Goal: Task Accomplishment & Management: Manage account settings

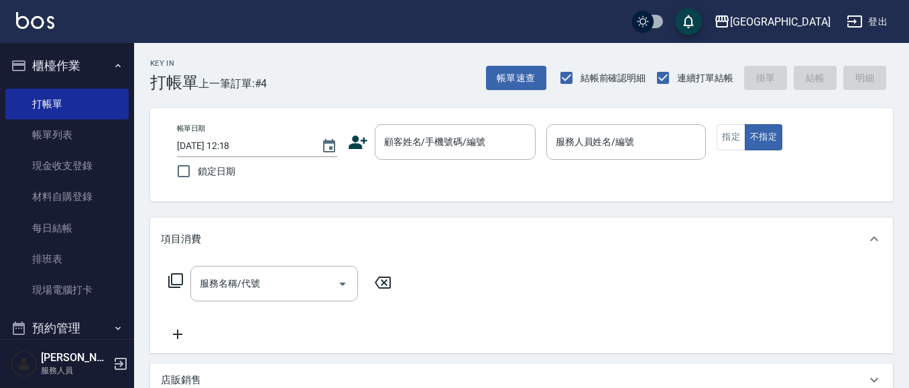
scroll to position [12, 0]
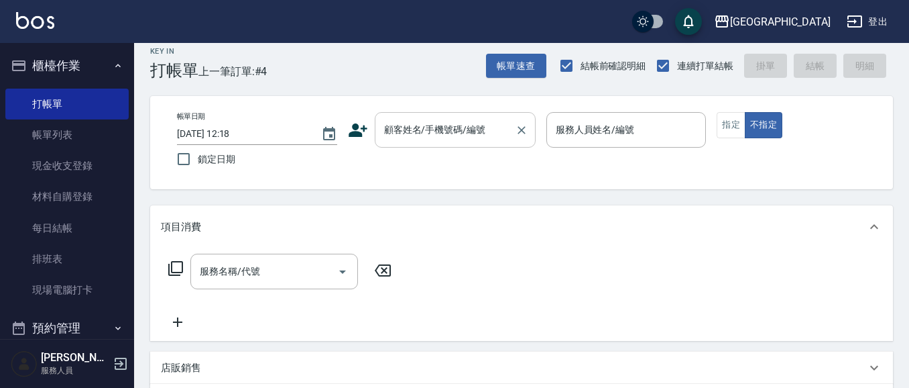
click at [414, 134] on div "顧客姓名/手機號碼/編號 顧客姓名/手機號碼/編號" at bounding box center [455, 130] width 161 height 36
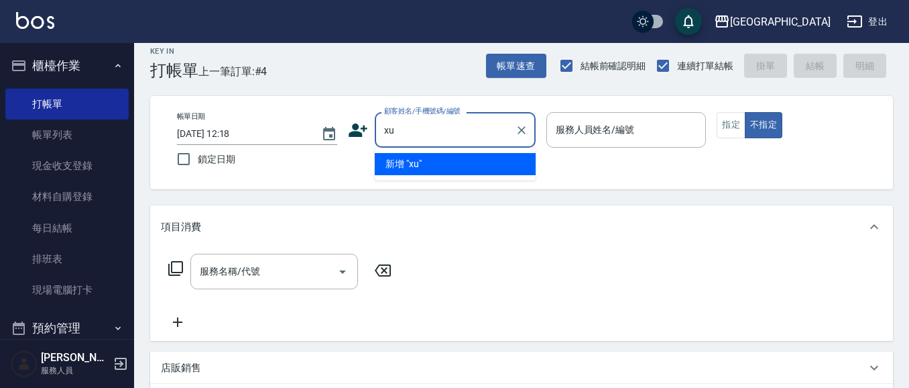
type input "x"
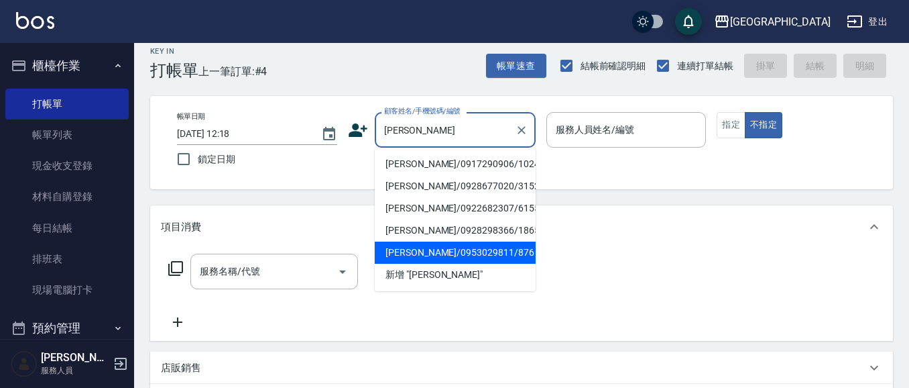
type input "林"
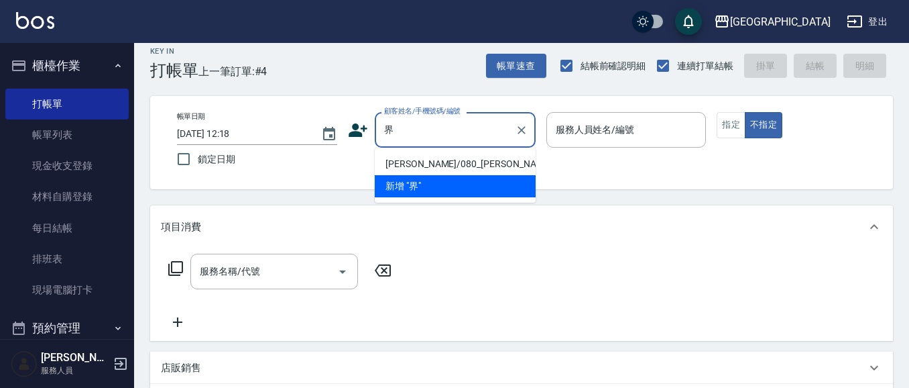
type input "玠"
type input "何"
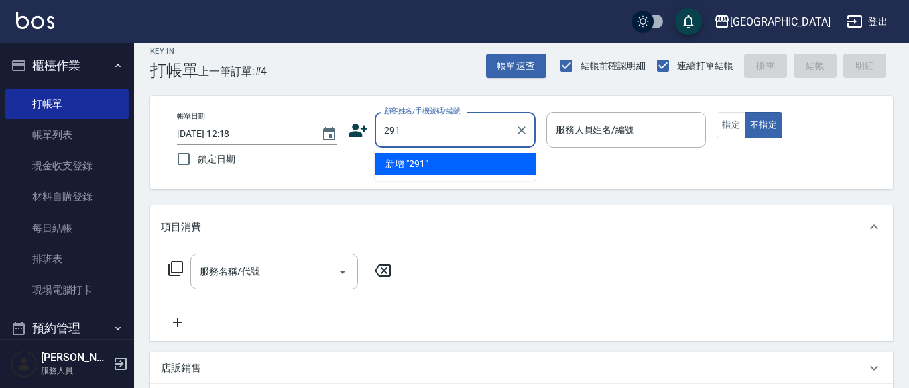
type input "291"
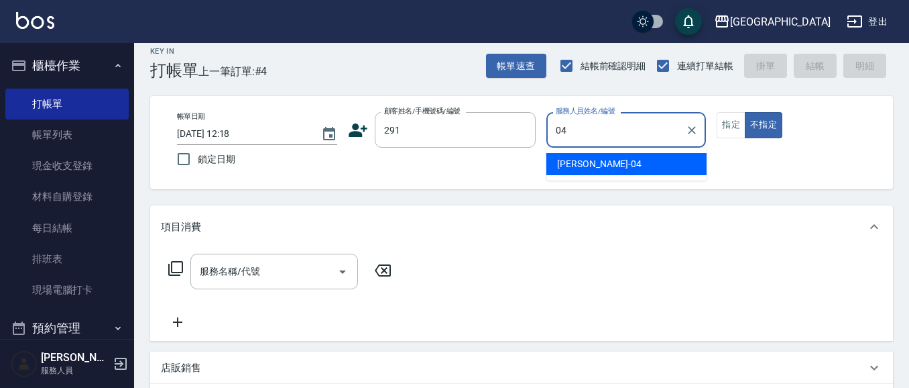
type input "陳永慧-04"
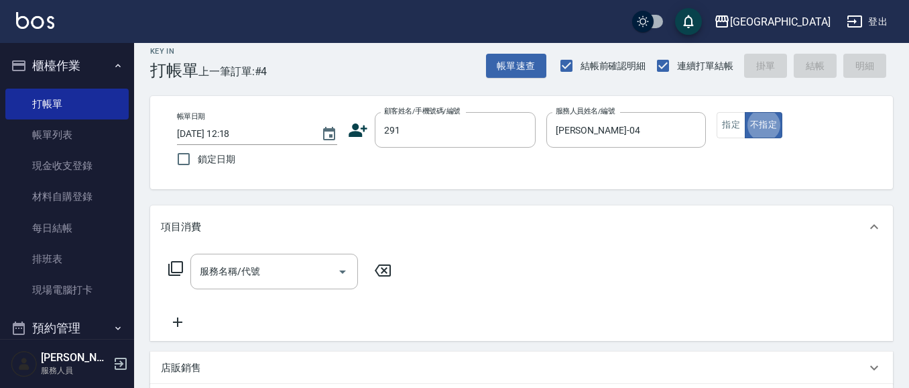
type button "false"
type input "陳永慧/291/291"
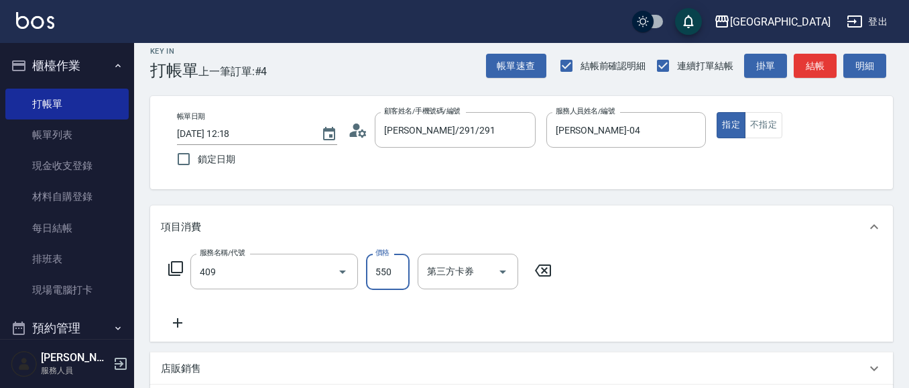
type input "剪髮(550)(409)"
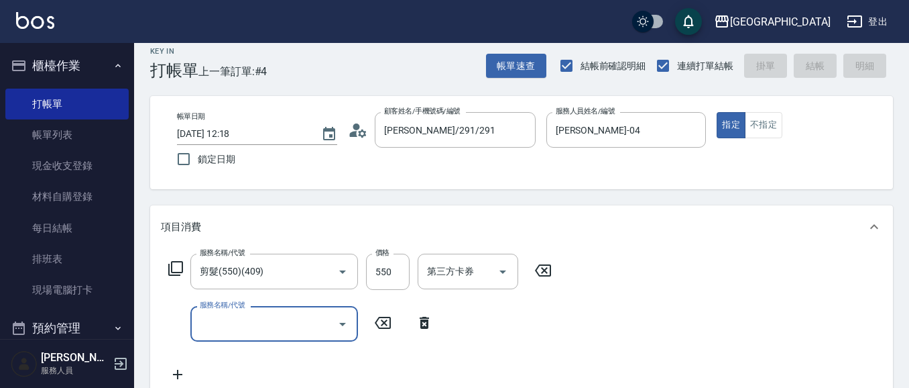
type input "7"
type input "2025/10/04 14:26"
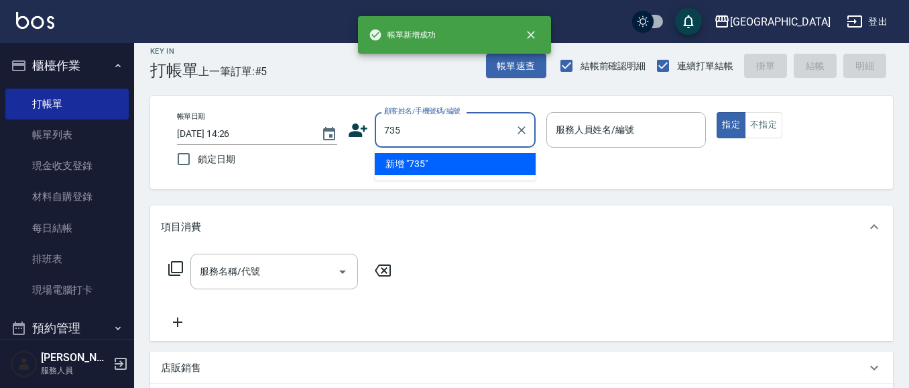
type input "735"
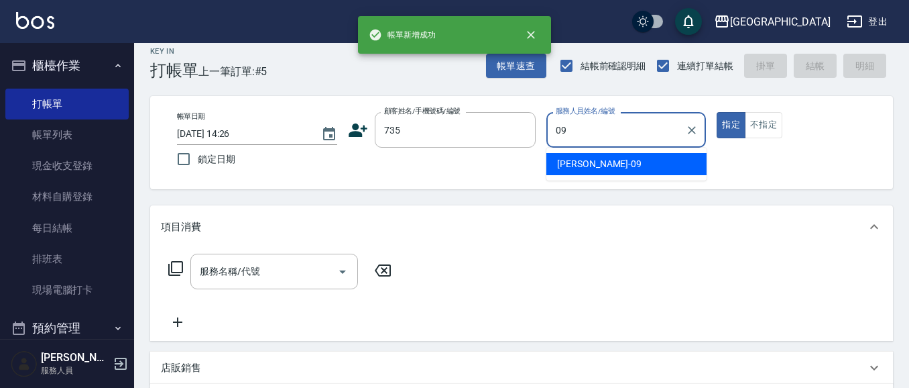
type input "蔡惠如-09"
type button "true"
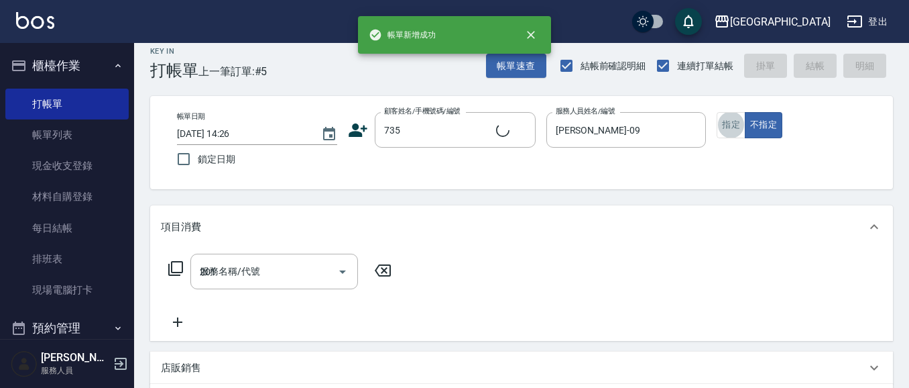
type input "201"
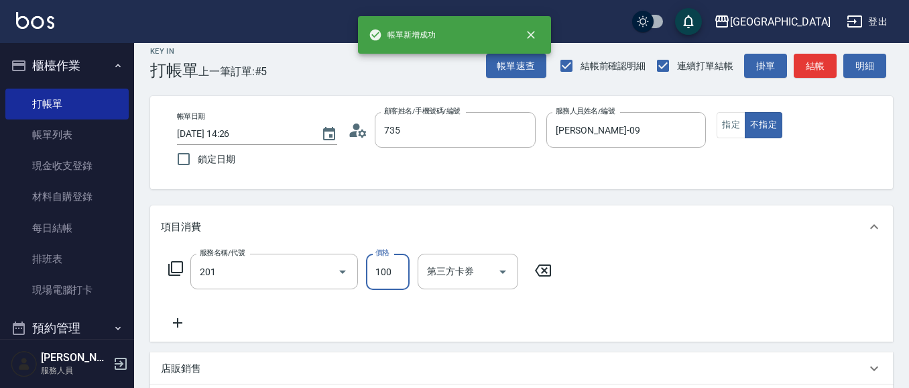
type input "蔡惠如/ 0958338986/735"
type input "洗髮[100](201)"
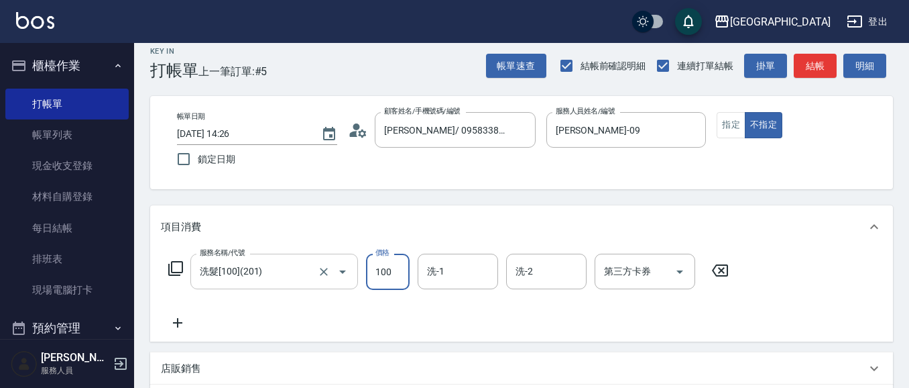
click at [290, 272] on input "洗髮[100](201)" at bounding box center [255, 270] width 118 height 23
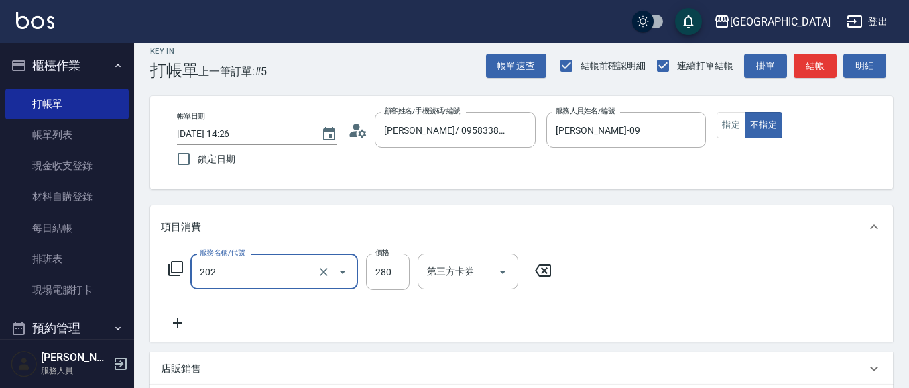
type input "洗髮[280](202)"
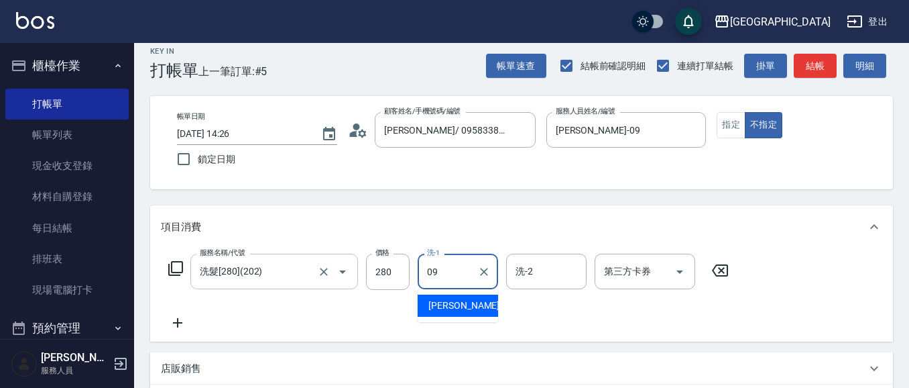
type input "蔡惠如-09"
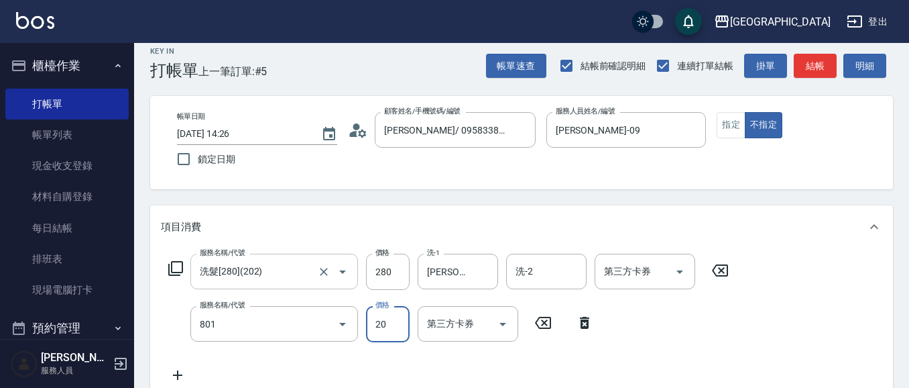
type input "潤絲(801)"
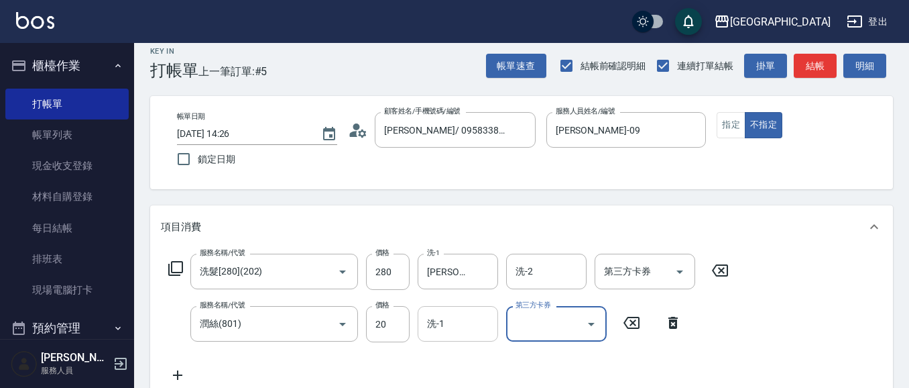
click at [455, 318] on input "洗-1" at bounding box center [458, 323] width 68 height 23
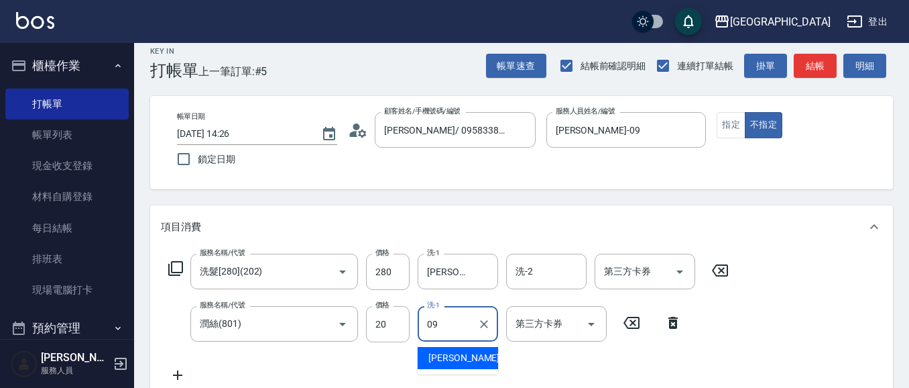
type input "蔡惠如-09"
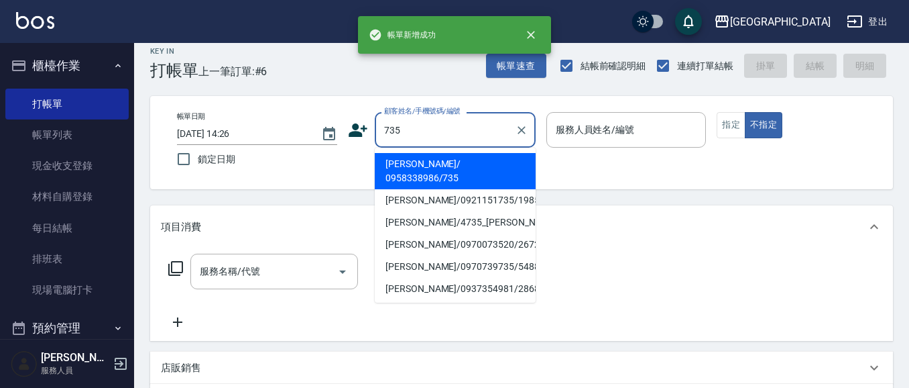
type input "735"
type input "09"
type input "[PERSON_NAME]/ 0958338986/735"
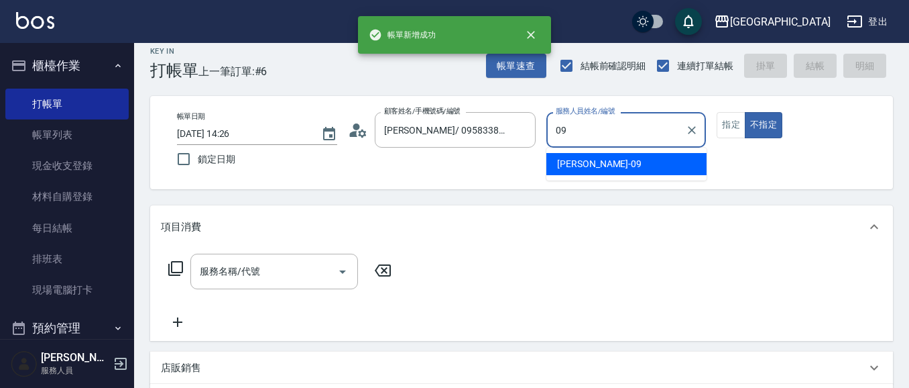
type input "蔡惠如-09"
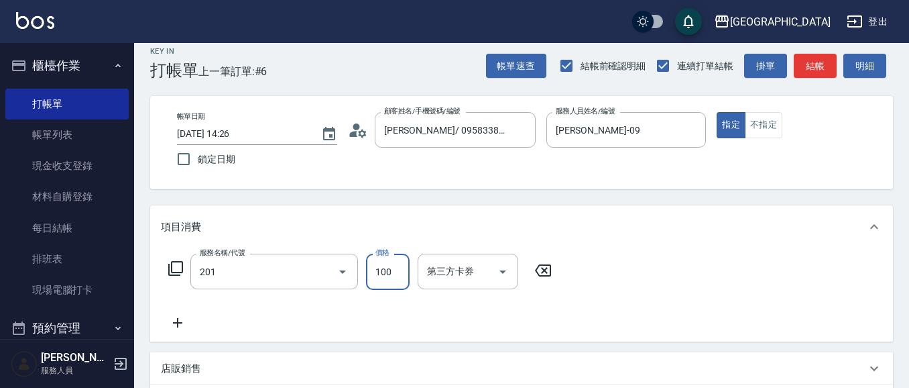
type input "洗髮[100](201)"
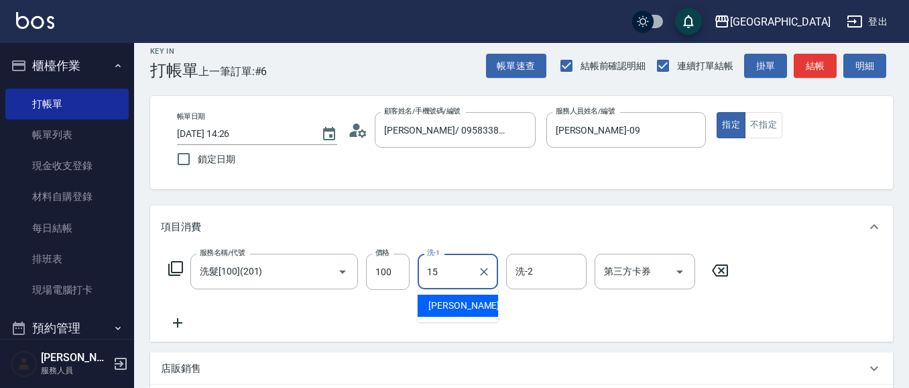
type input "蔡惠娟-15"
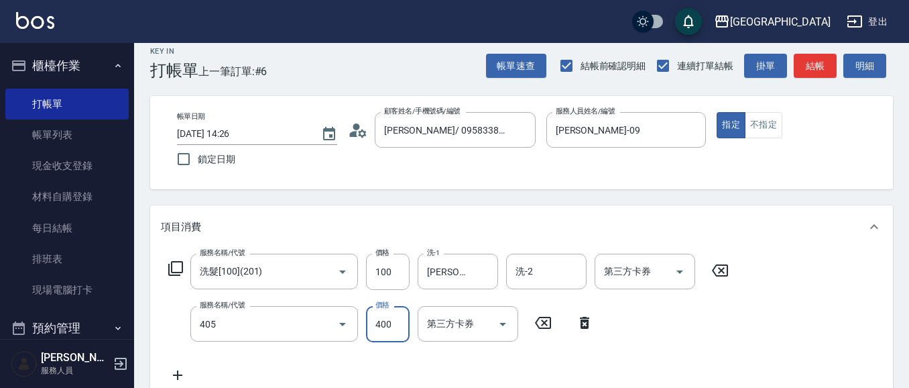
type input "剪髮(400)(405)"
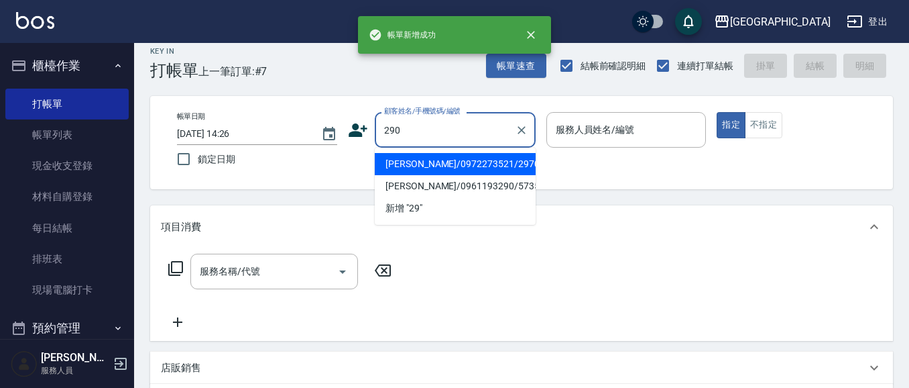
type input "290"
type input "02"
type input "溫景新/0961193290/5735"
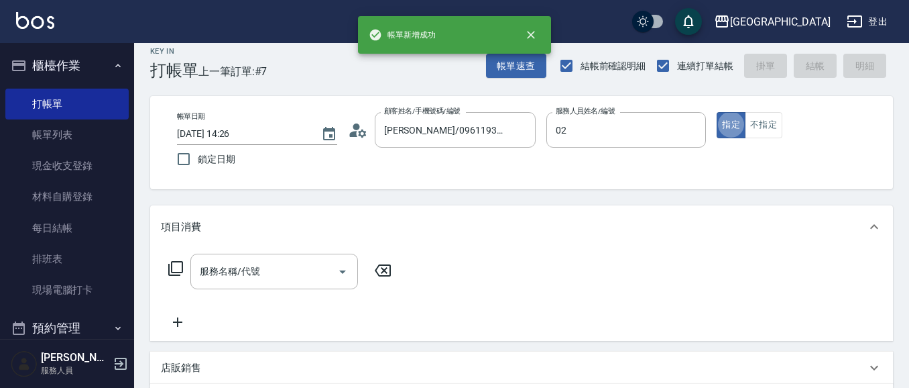
type input "[PERSON_NAME]-02"
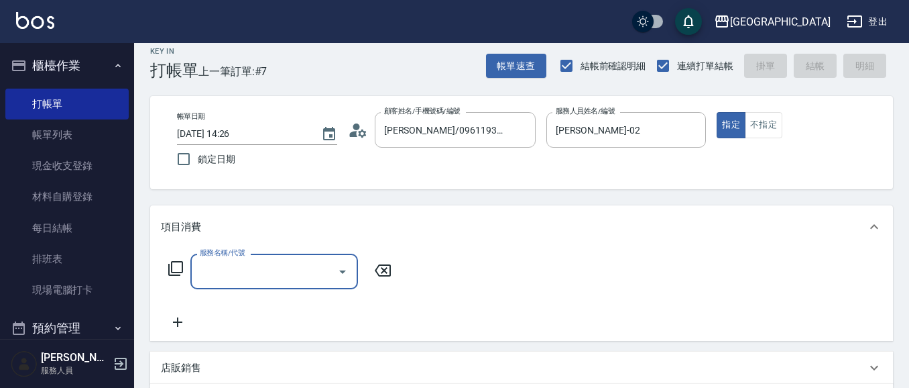
type input "李秋琴/0989688802/290"
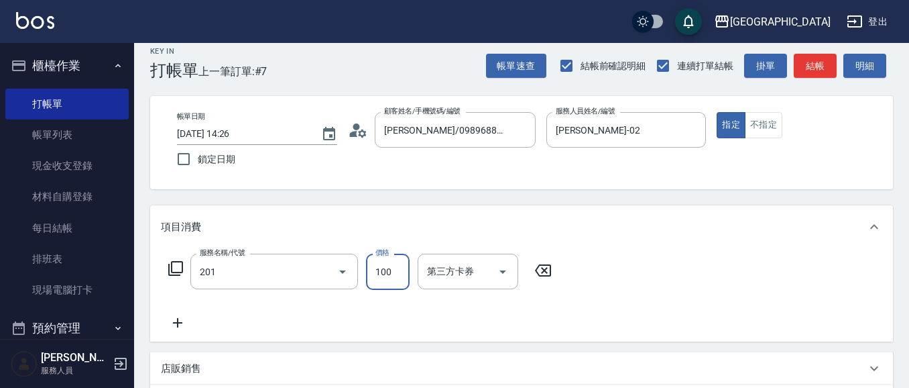
type input "洗髮[100](201)"
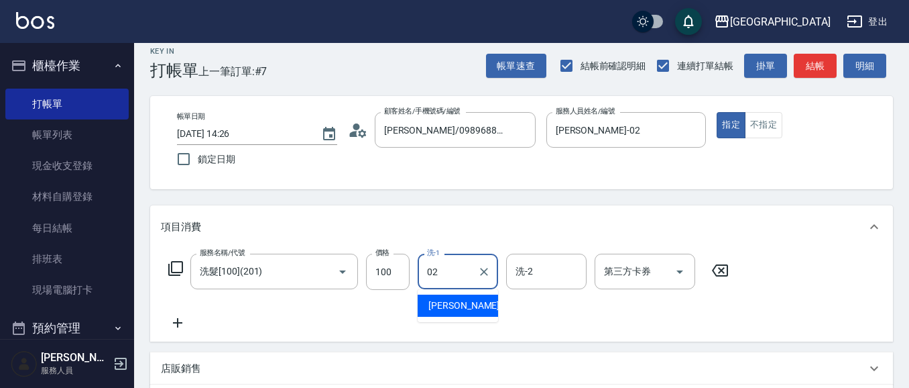
type input "[PERSON_NAME]-02"
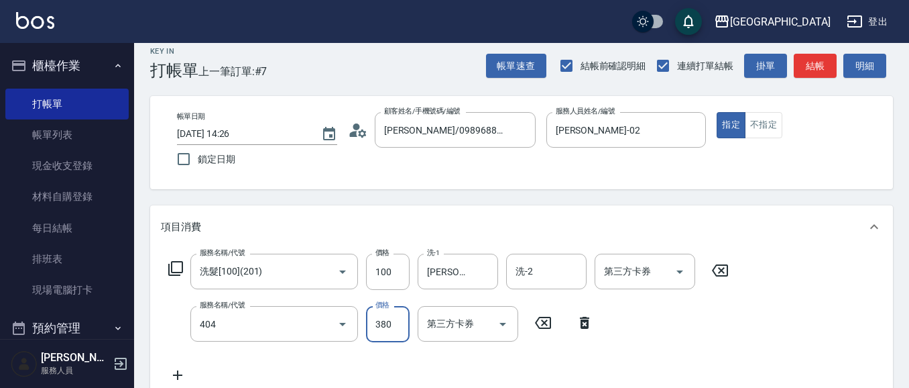
type input "剪髮(380)(404)"
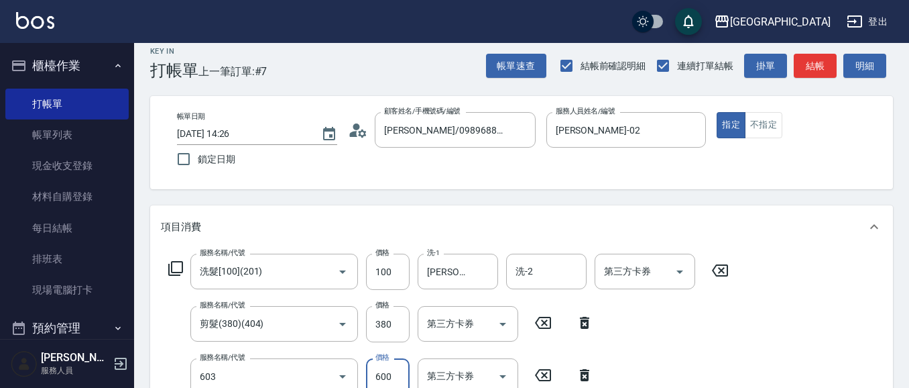
type input "護髮[600](603)"
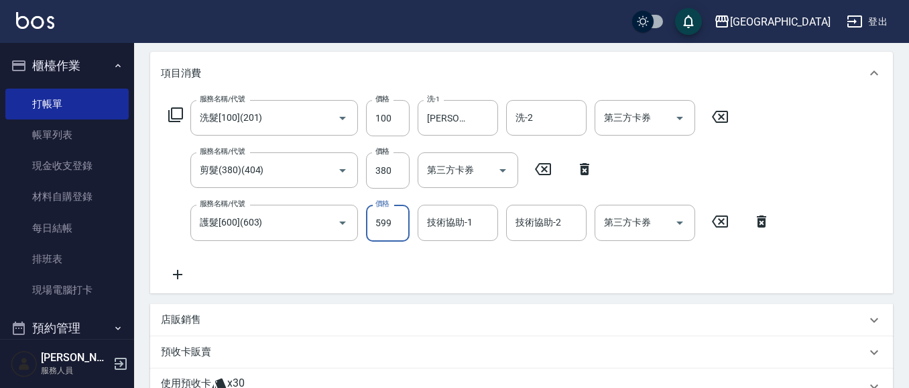
scroll to position [166, 0]
type input "599"
click at [276, 178] on input "剪髮(380)(404)" at bounding box center [255, 169] width 118 height 23
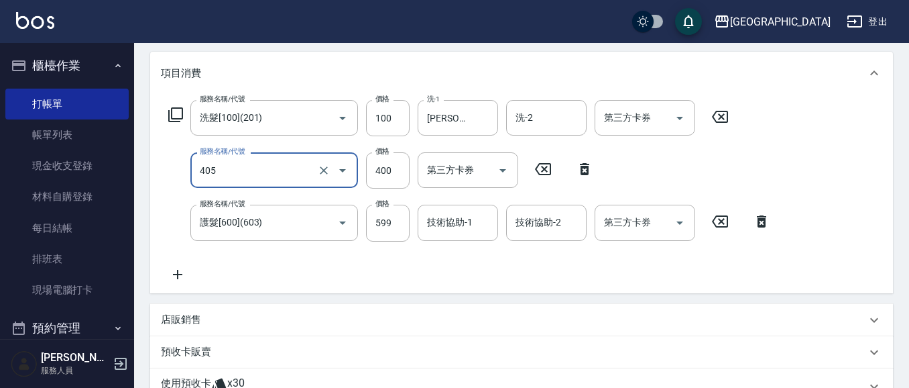
type input "剪髮(400)(405)"
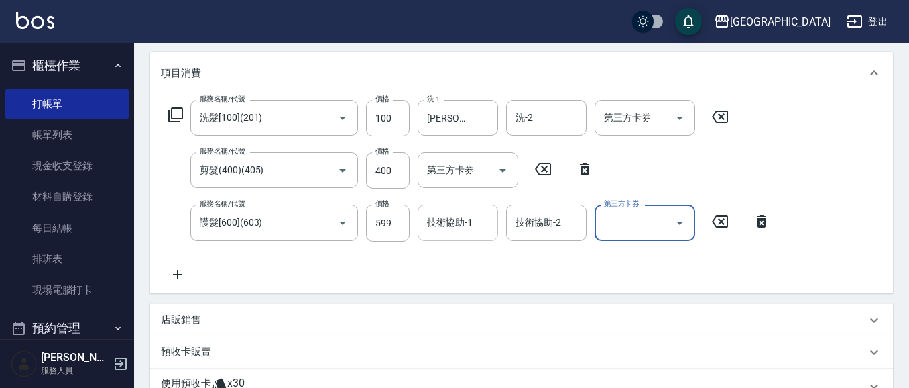
click at [452, 221] on div "技術協助-1 技術協助-1" at bounding box center [458, 223] width 80 height 36
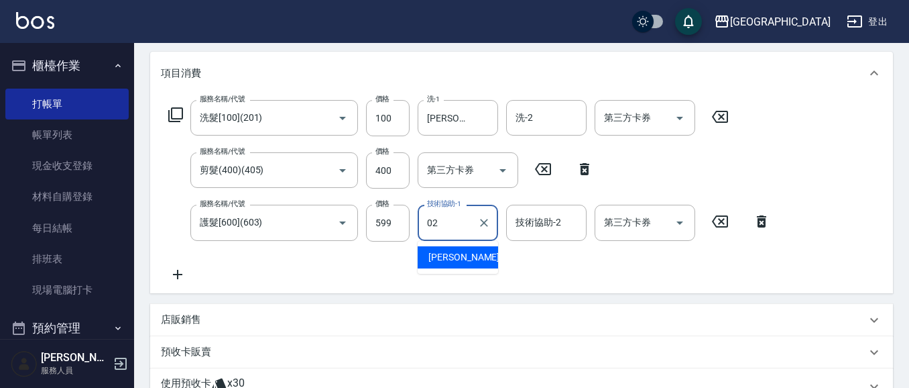
type input "[PERSON_NAME]-02"
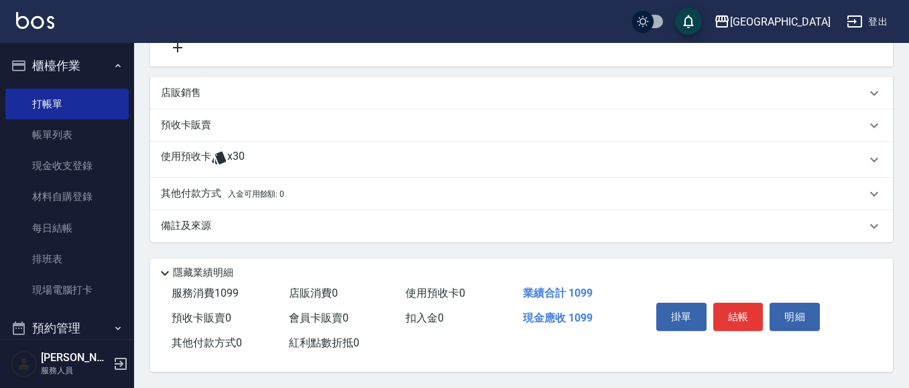
scroll to position [398, 0]
click at [194, 86] on p "店販銷售" at bounding box center [181, 93] width 40 height 14
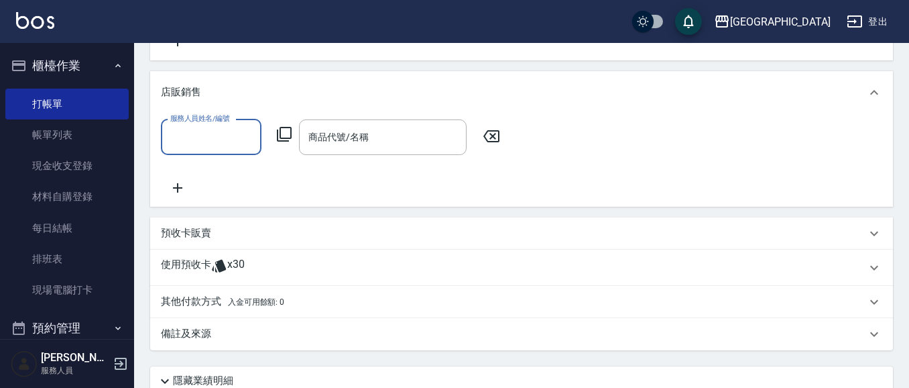
scroll to position [1, 0]
click at [209, 138] on input "服務人員姓名/編號" at bounding box center [211, 136] width 89 height 23
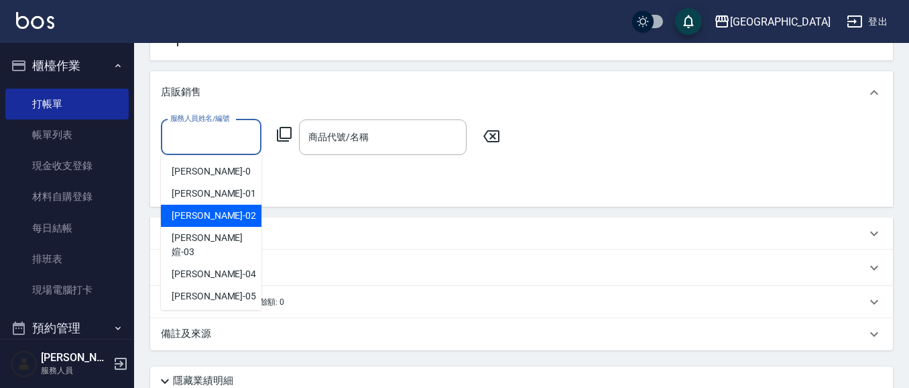
click at [215, 218] on div "[PERSON_NAME]-02" at bounding box center [211, 216] width 101 height 22
type input "[PERSON_NAME]-02"
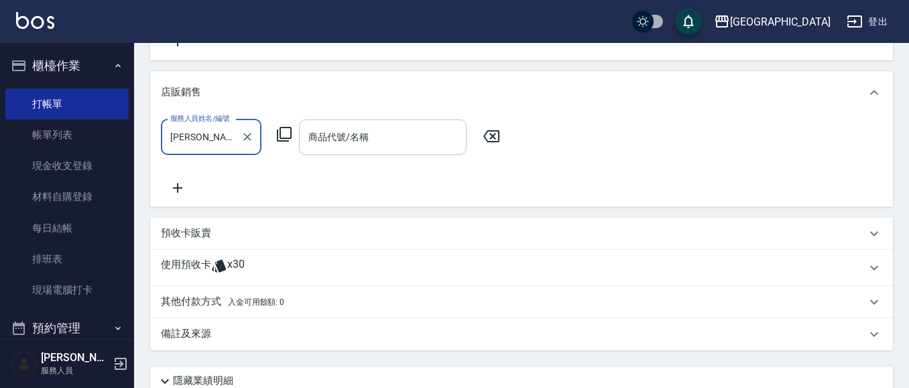
click at [411, 139] on input "商品代號/名稱" at bounding box center [383, 136] width 156 height 23
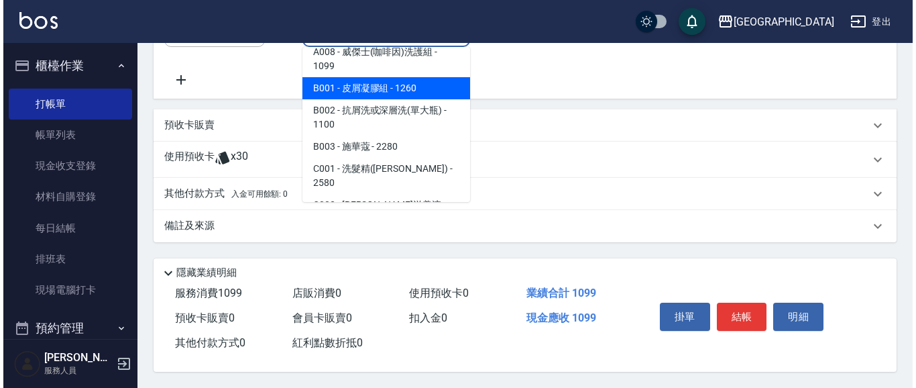
scroll to position [232, 0]
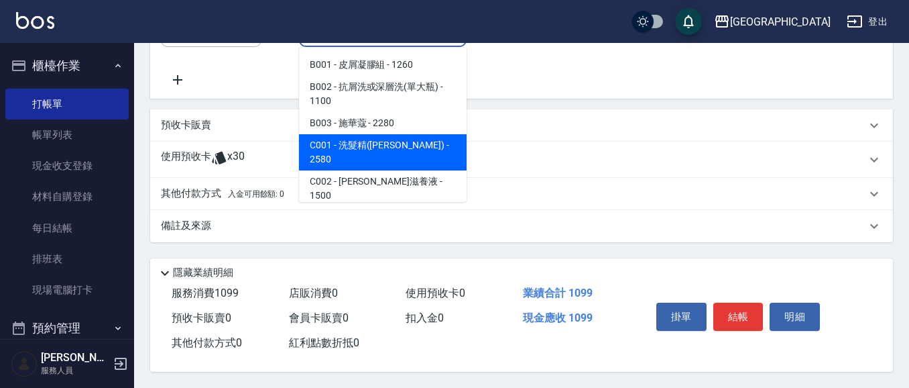
click at [420, 134] on span "C001 - 洗髮精(芙米勒) - 2580" at bounding box center [383, 152] width 168 height 36
type input "洗髮精(芙米勒)"
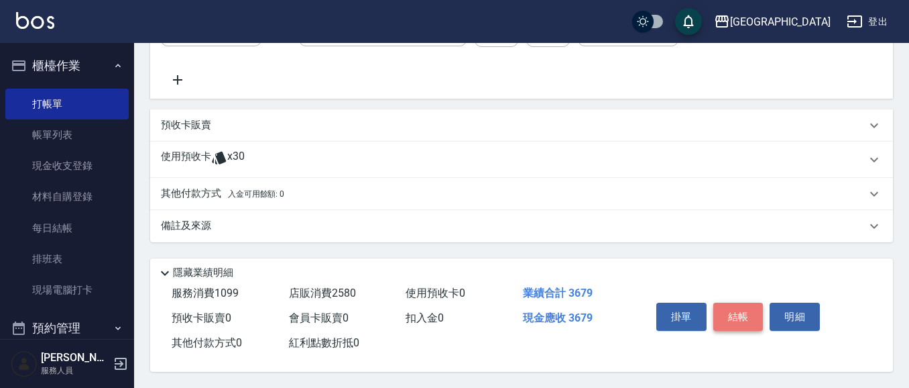
drag, startPoint x: 738, startPoint y: 302, endPoint x: 731, endPoint y: 300, distance: 7.2
click at [737, 302] on button "結帳" at bounding box center [738, 316] width 50 height 28
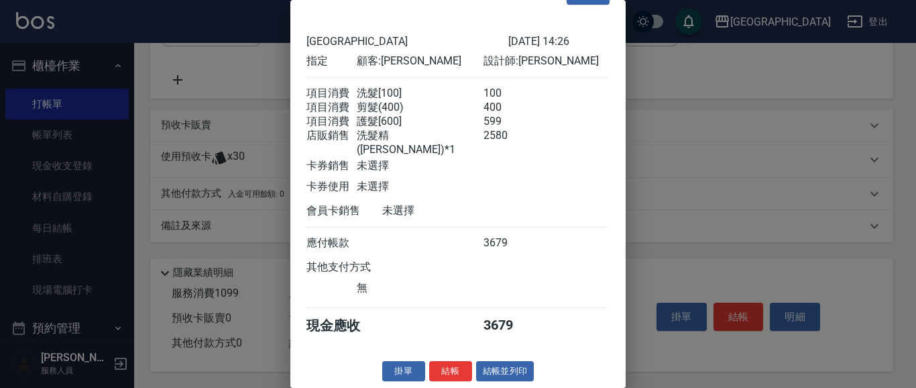
scroll to position [45, 0]
click at [444, 374] on button "結帳" at bounding box center [450, 371] width 43 height 21
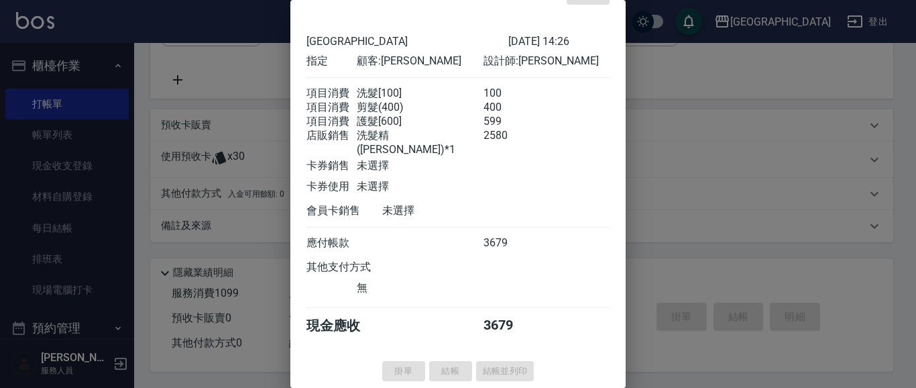
type input "2025/10/04 14:27"
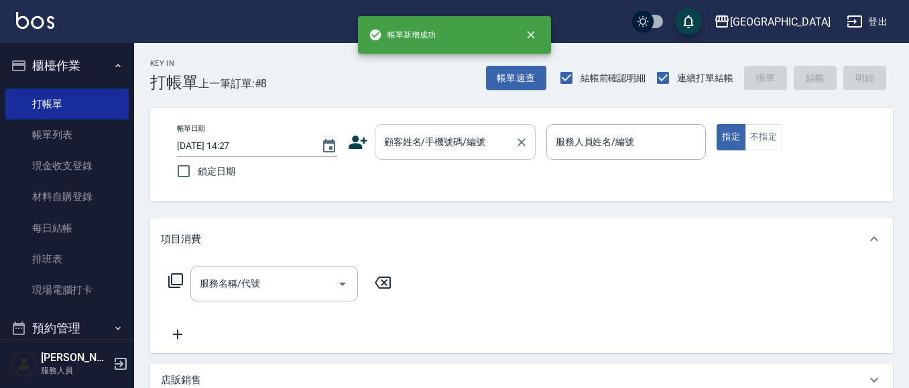
scroll to position [0, 0]
click at [441, 150] on input "顧客姓名/手機號碼/編號" at bounding box center [445, 141] width 129 height 23
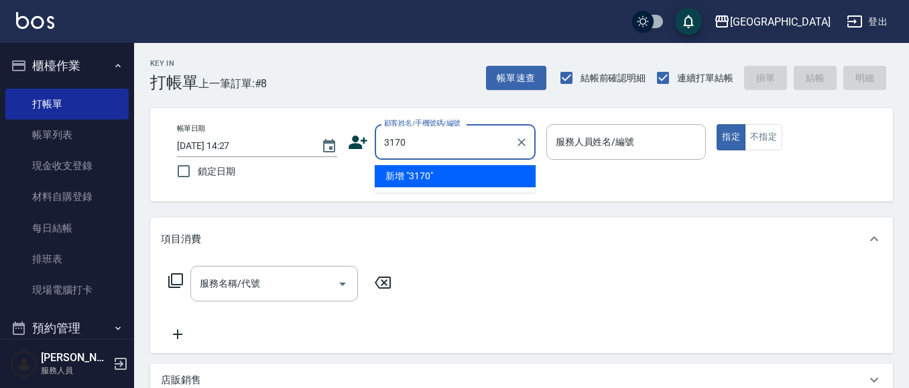
type input "3170"
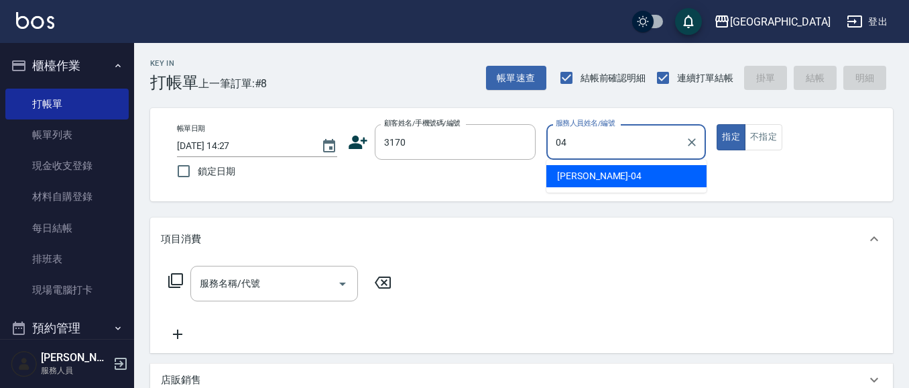
type input "陳永慧-04"
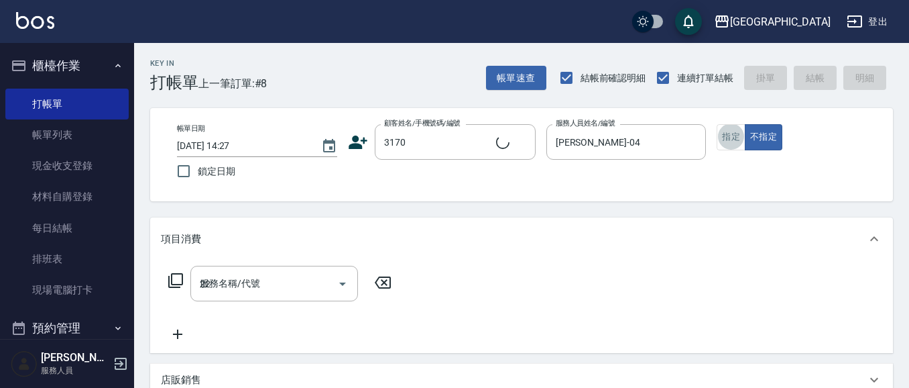
type input "224"
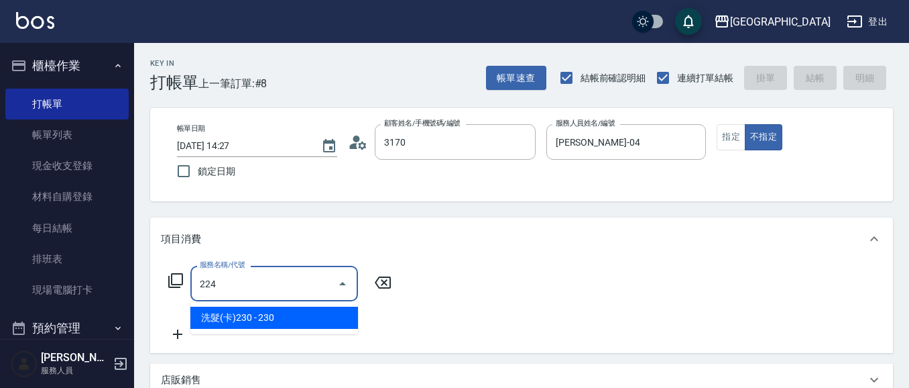
type input "[PERSON_NAME]/0932018099/3170"
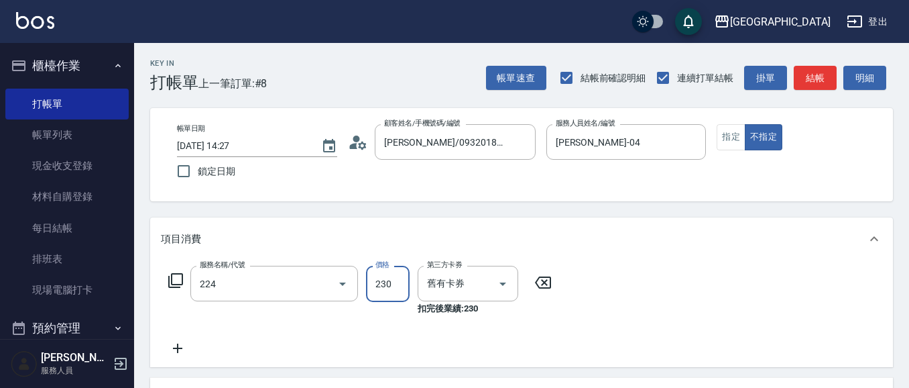
type input "洗髮(卡)230(224)"
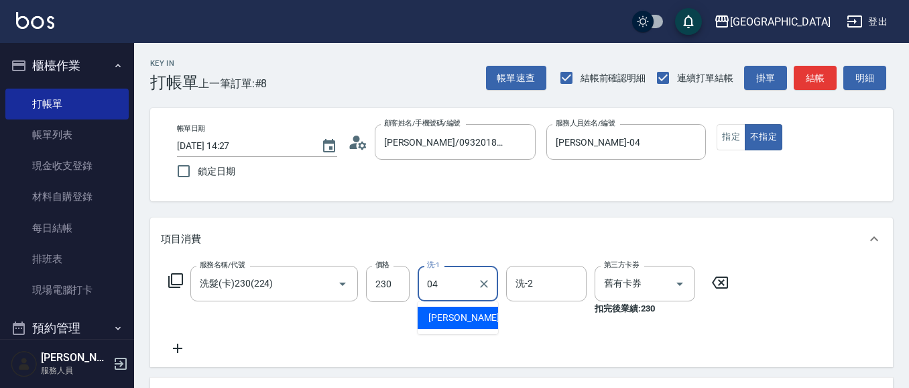
type input "陳永慧-04"
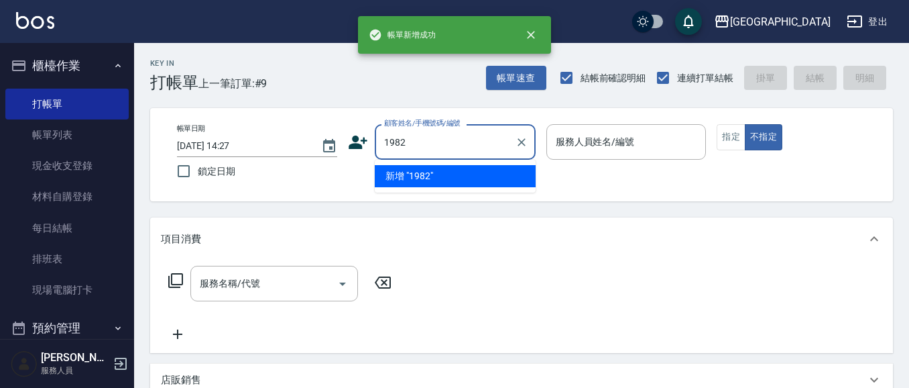
type input "1982"
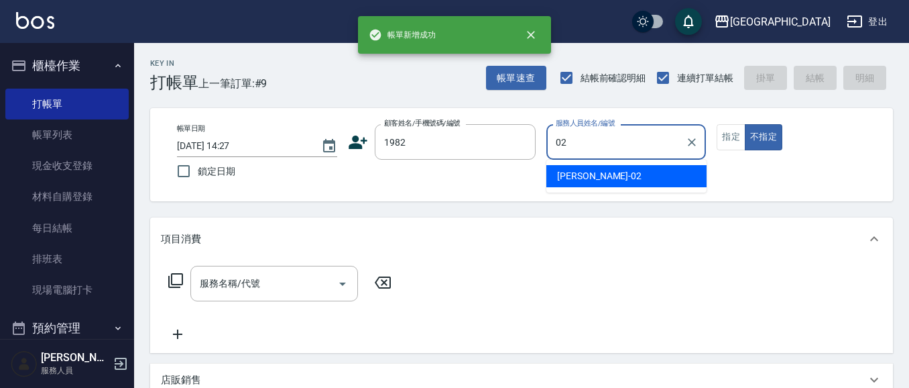
type input "[PERSON_NAME]-02"
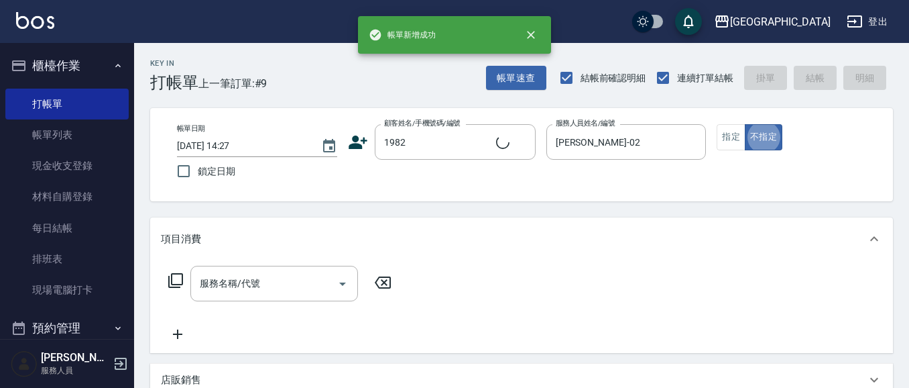
type input "何思慧/1982_何思慧/1982"
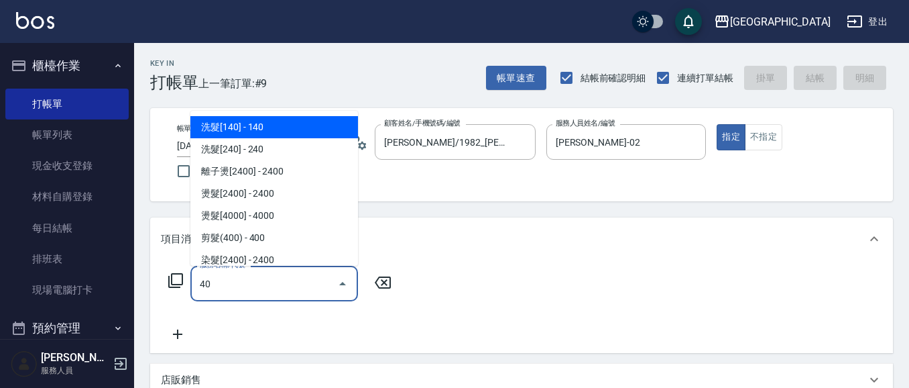
type input "409"
type input "洗髮[150](204)"
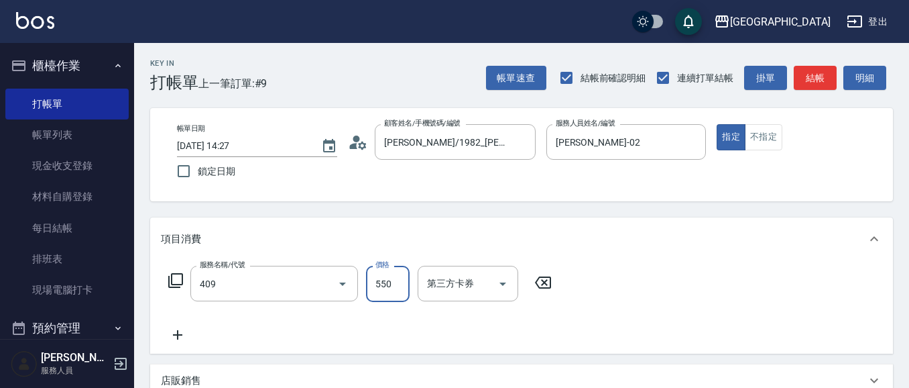
type input "剪髮(550)(409)"
type input "650"
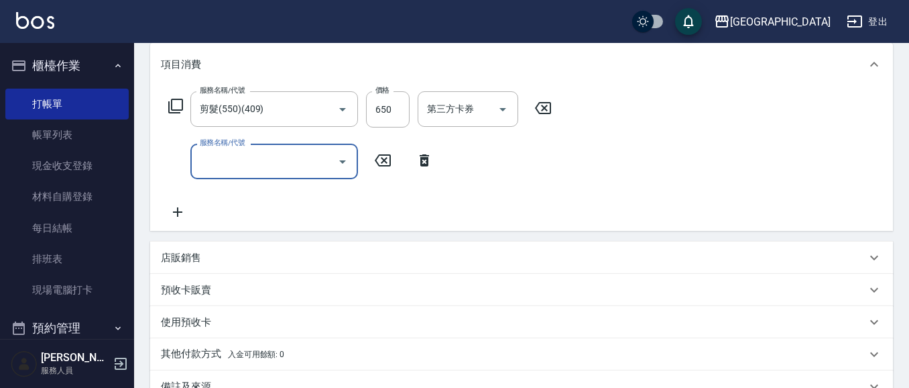
scroll to position [174, 0]
type input "2025/10/04 14:28"
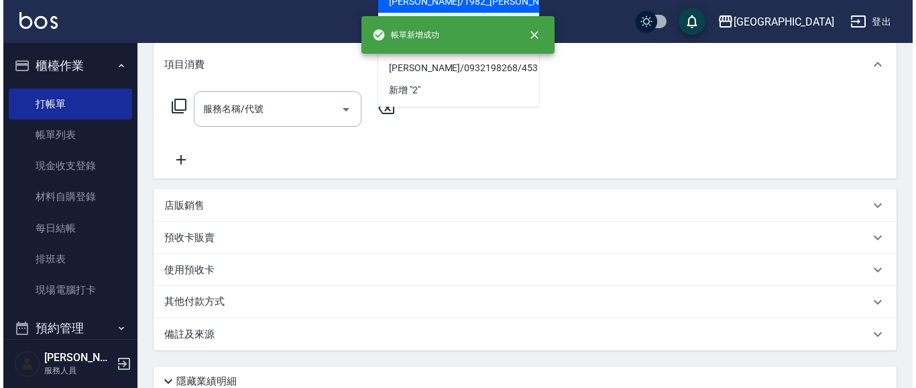
scroll to position [0, 0]
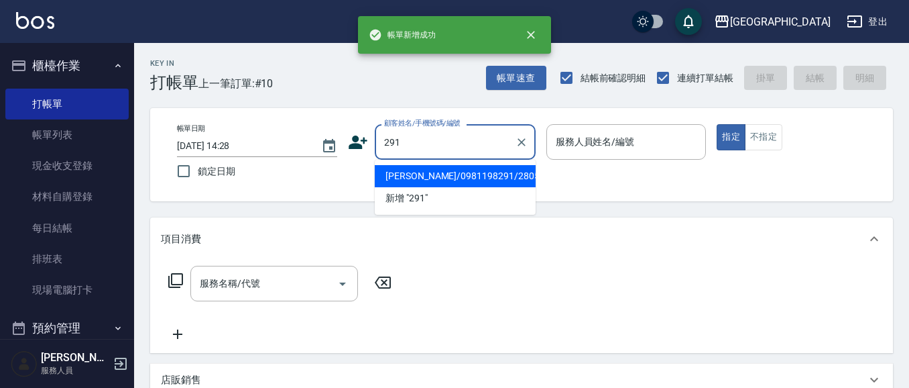
type input "291"
type input "0"
type input "邱郁婷/0981198291/2805"
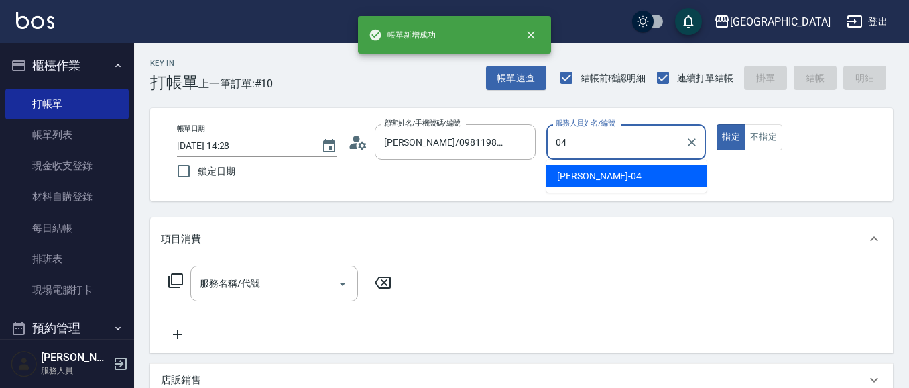
type input "陳永慧-04"
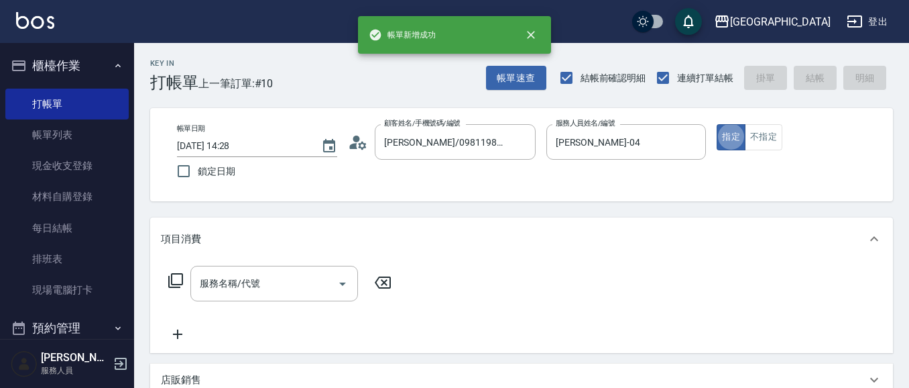
type input "陳永慧/291/291"
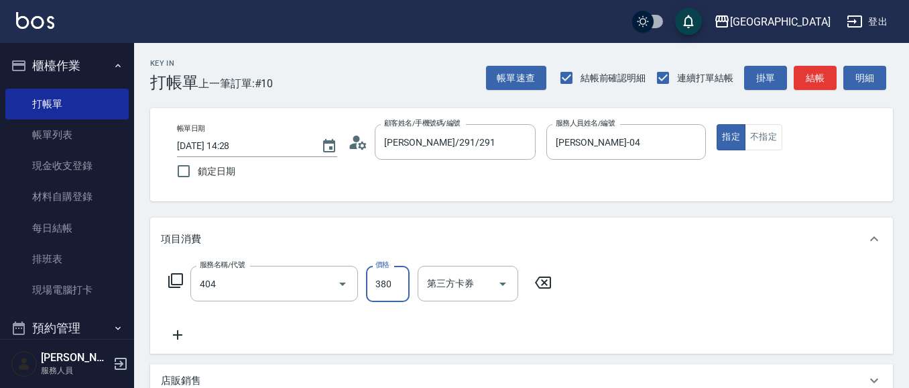
type input "剪髮(380)(404)"
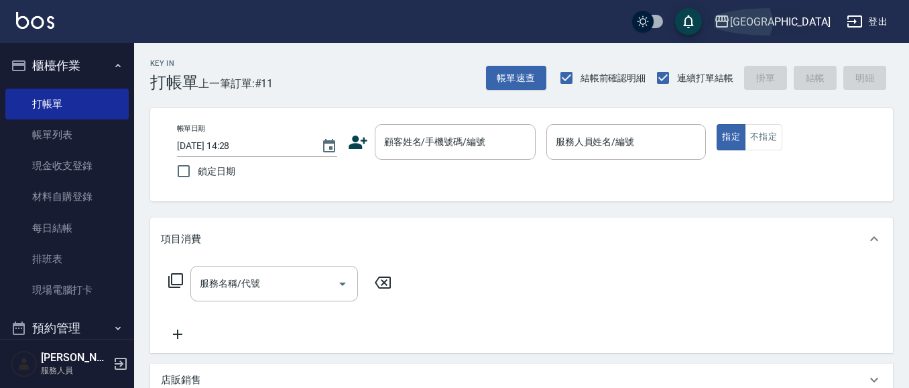
click at [812, 20] on div "[GEOGRAPHIC_DATA]" at bounding box center [780, 21] width 101 height 17
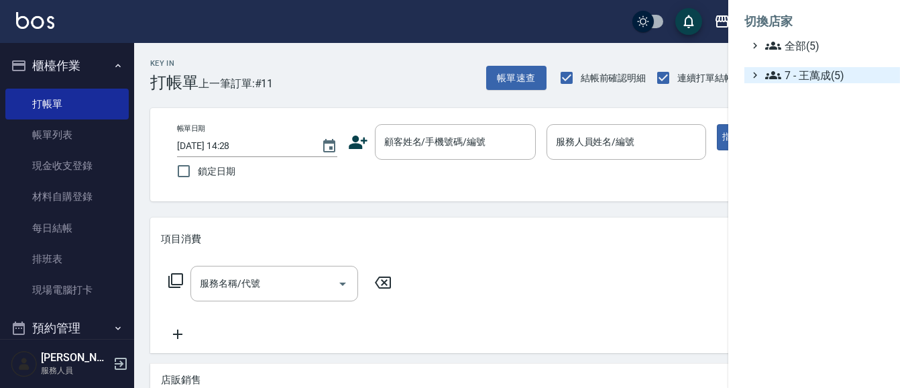
drag, startPoint x: 807, startPoint y: 44, endPoint x: 804, endPoint y: 70, distance: 27.0
click at [806, 43] on span "全部(5)" at bounding box center [829, 46] width 129 height 16
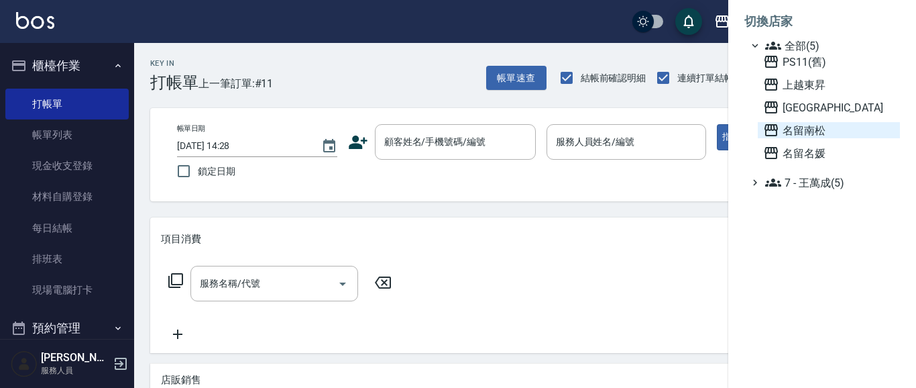
click at [829, 130] on span "名留南松" at bounding box center [828, 130] width 131 height 16
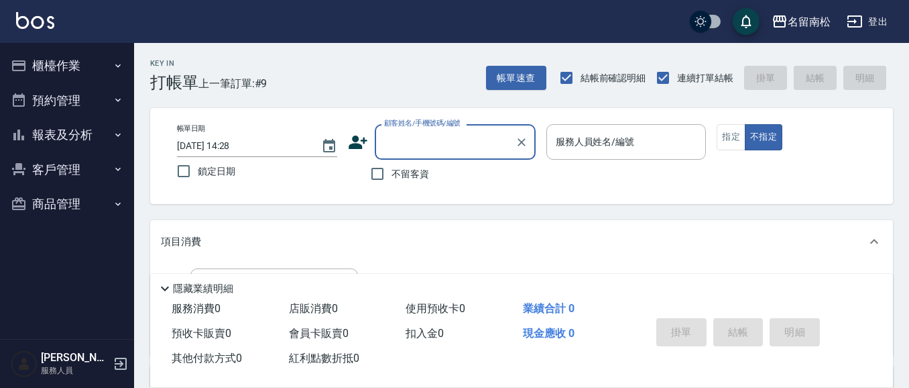
drag, startPoint x: 35, startPoint y: 131, endPoint x: 90, endPoint y: 141, distance: 55.9
click at [49, 135] on button "報表及分析" at bounding box center [66, 134] width 123 height 35
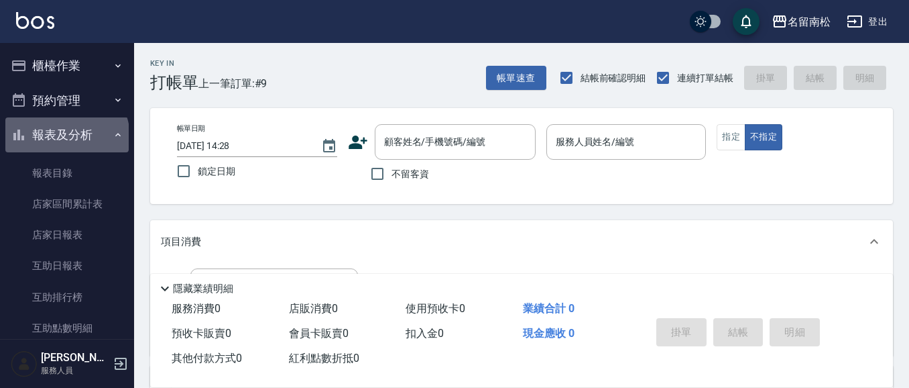
drag, startPoint x: 66, startPoint y: 137, endPoint x: 78, endPoint y: 90, distance: 48.6
click at [66, 135] on button "報表及分析" at bounding box center [66, 134] width 123 height 35
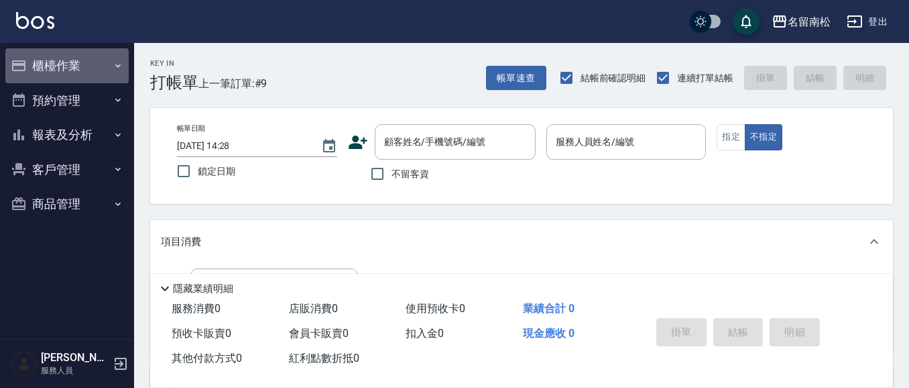
click at [85, 61] on button "櫃檯作業" at bounding box center [66, 65] width 123 height 35
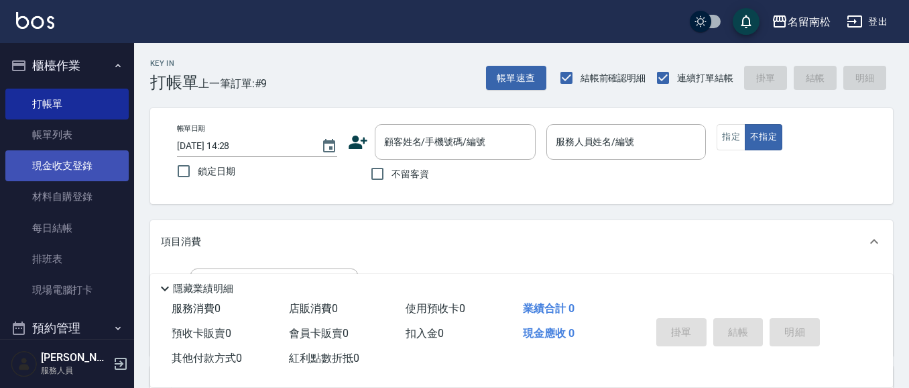
click at [82, 168] on link "現金收支登錄" at bounding box center [66, 165] width 123 height 31
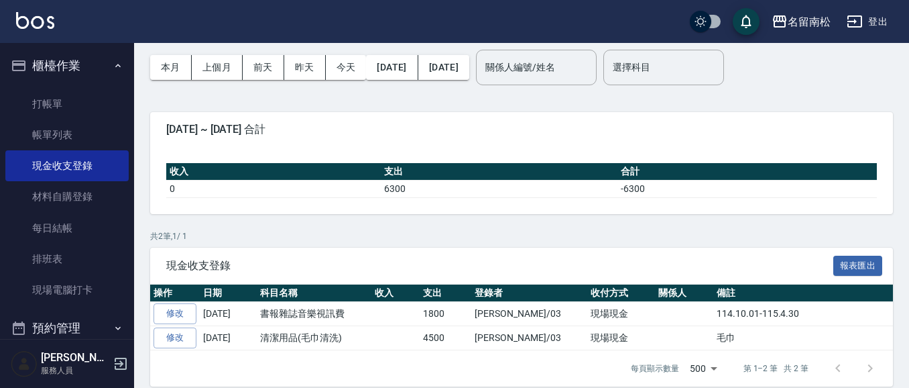
scroll to position [58, 0]
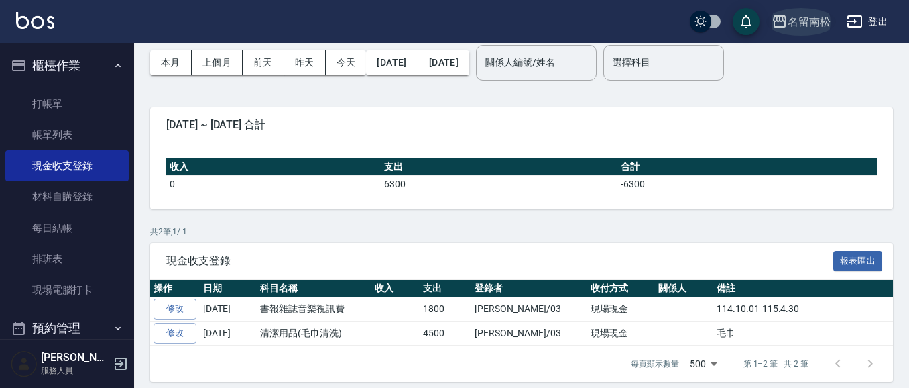
click at [817, 21] on div "名留南松" at bounding box center [809, 21] width 43 height 17
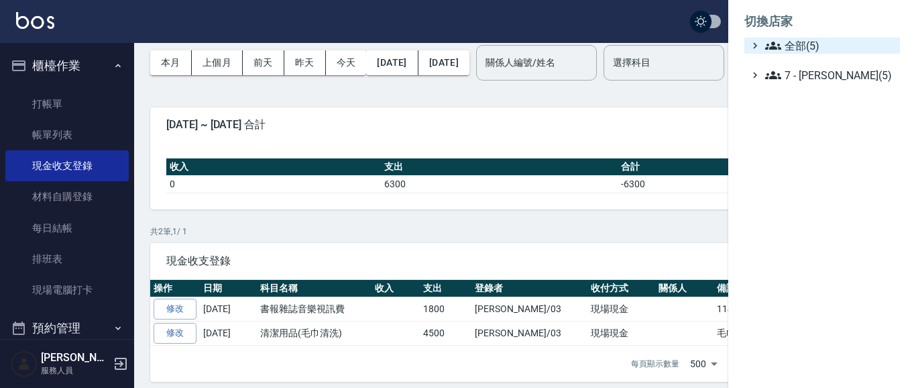
click at [803, 50] on span "全部(5)" at bounding box center [829, 46] width 129 height 16
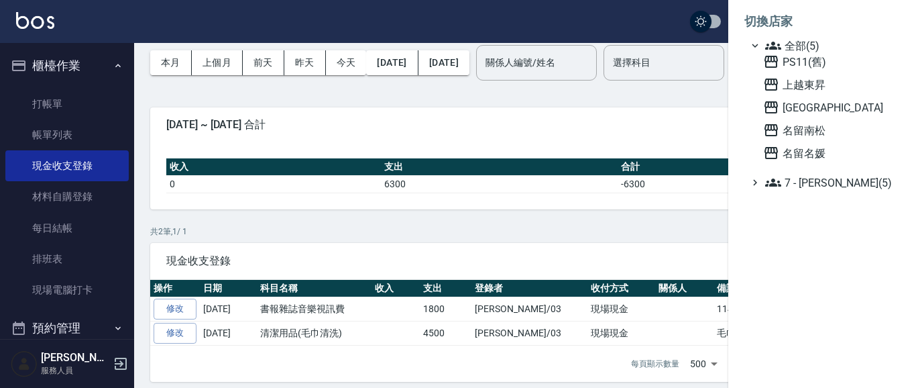
click at [61, 229] on div at bounding box center [458, 194] width 916 height 388
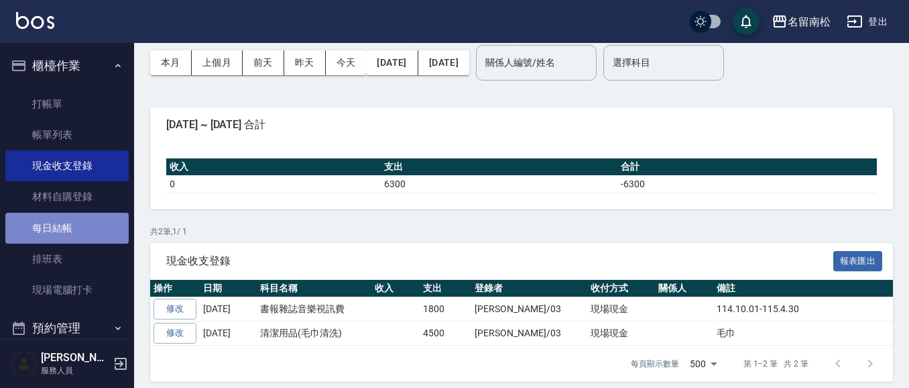
click at [74, 221] on link "每日結帳" at bounding box center [66, 228] width 123 height 31
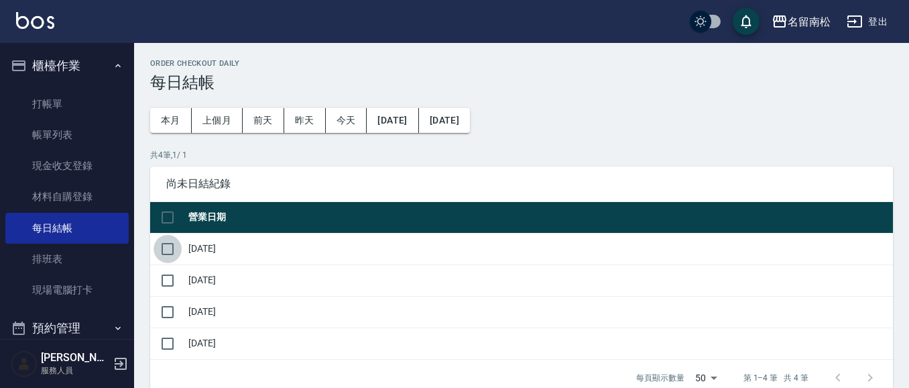
drag, startPoint x: 166, startPoint y: 249, endPoint x: 162, endPoint y: 296, distance: 46.4
click at [166, 253] on input "checkbox" at bounding box center [168, 249] width 28 height 28
checkbox input "true"
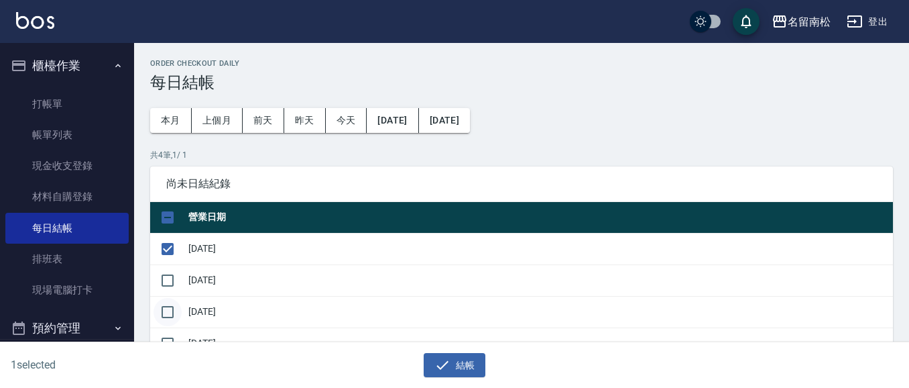
drag, startPoint x: 165, startPoint y: 281, endPoint x: 174, endPoint y: 310, distance: 30.1
click at [168, 286] on input "checkbox" at bounding box center [168, 280] width 28 height 28
checkbox input "true"
drag, startPoint x: 168, startPoint y: 314, endPoint x: 196, endPoint y: 329, distance: 31.5
click at [176, 316] on input "checkbox" at bounding box center [168, 312] width 28 height 28
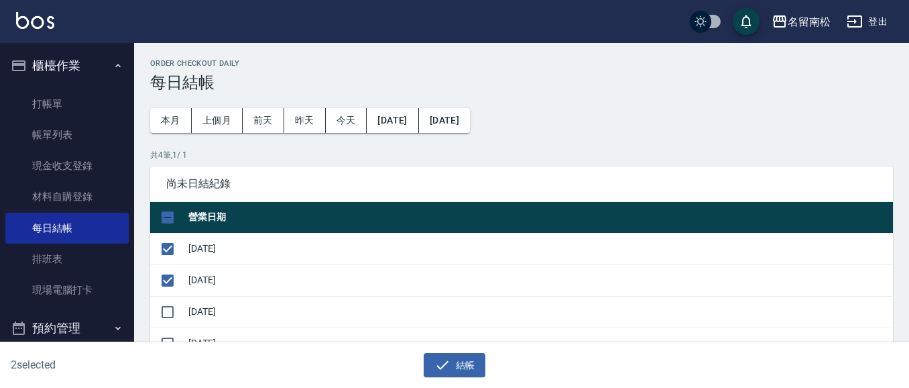
checkbox input "true"
click at [441, 357] on icon "button" at bounding box center [443, 365] width 16 height 16
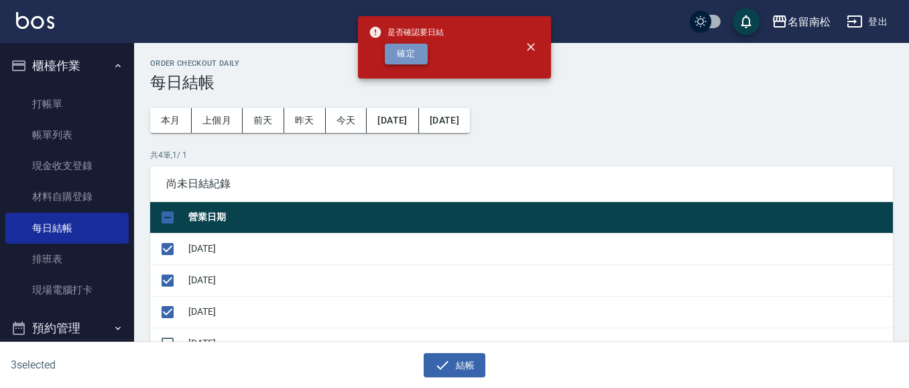
click at [408, 55] on button "確定" at bounding box center [406, 54] width 43 height 21
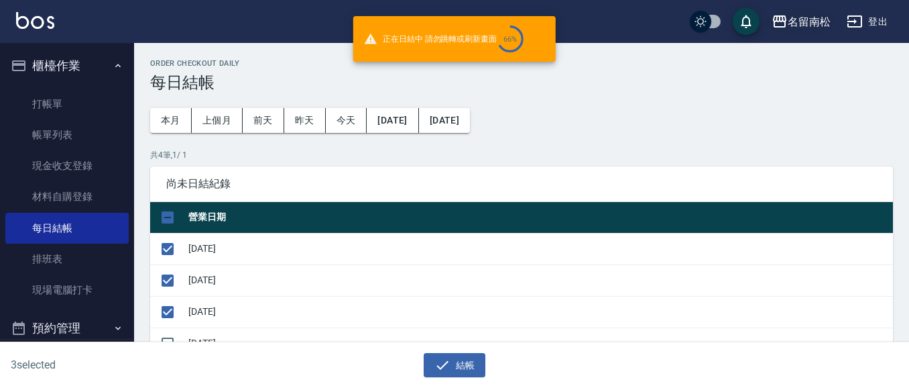
checkbox input "false"
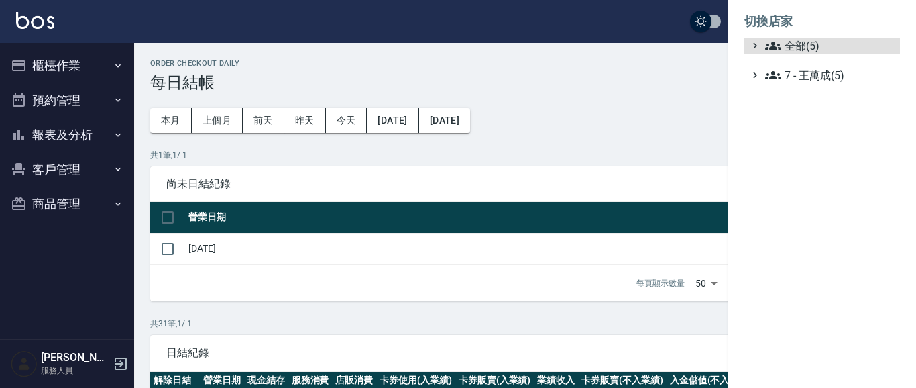
click at [811, 38] on span "全部(5)" at bounding box center [829, 46] width 129 height 16
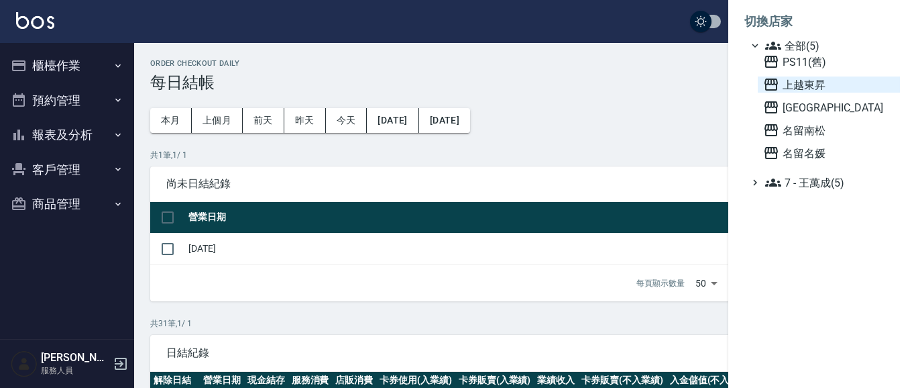
click at [809, 83] on span "上越東昇" at bounding box center [828, 84] width 131 height 16
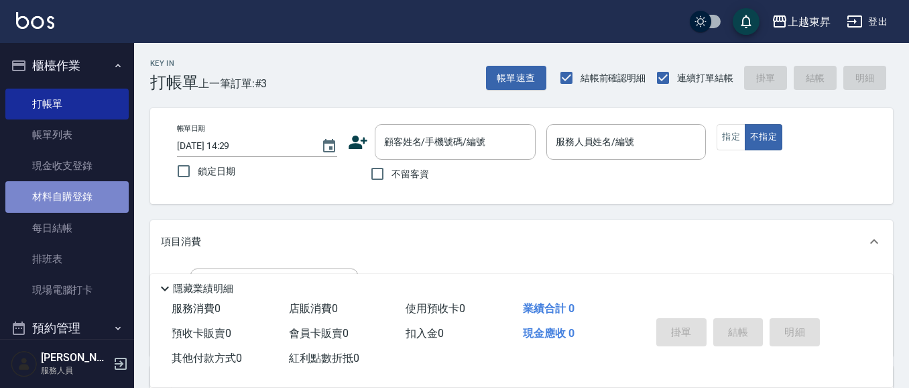
click at [67, 193] on link "材料自購登錄" at bounding box center [66, 196] width 123 height 31
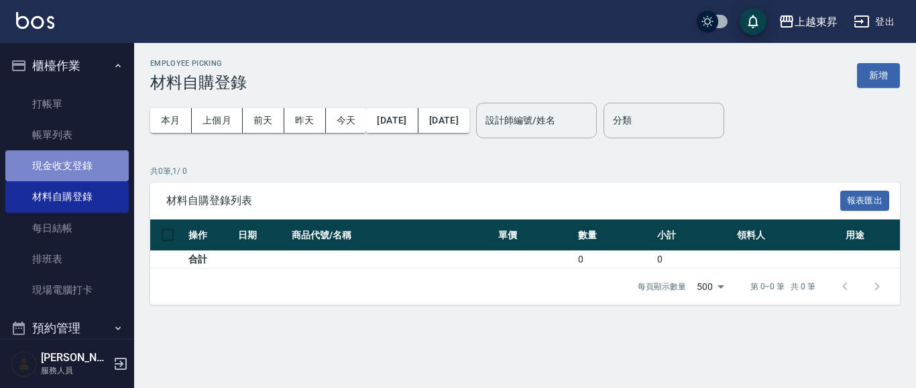
drag, startPoint x: 68, startPoint y: 168, endPoint x: 93, endPoint y: 174, distance: 25.7
click at [68, 168] on link "現金收支登錄" at bounding box center [66, 165] width 123 height 31
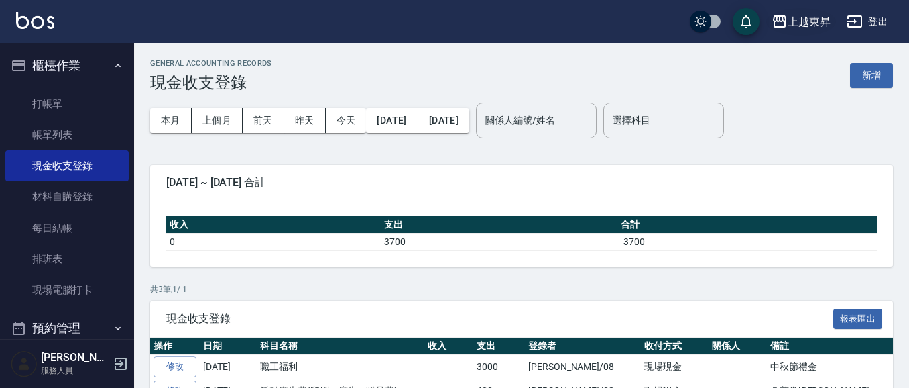
click at [798, 21] on div "上越東昇" at bounding box center [809, 21] width 43 height 17
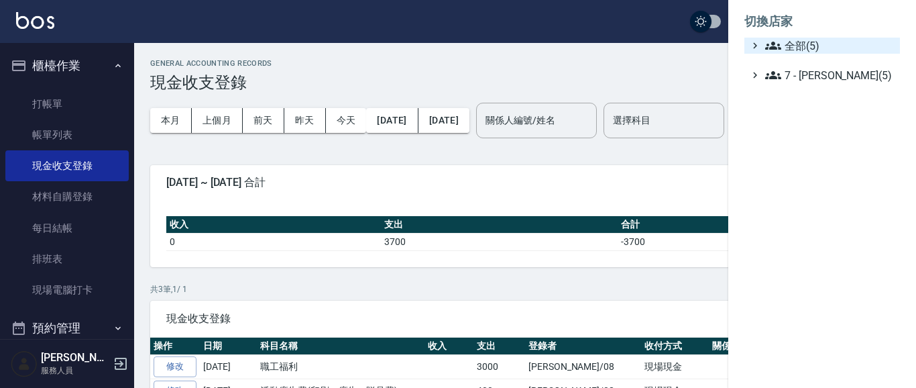
click at [808, 45] on span "全部(5)" at bounding box center [829, 46] width 129 height 16
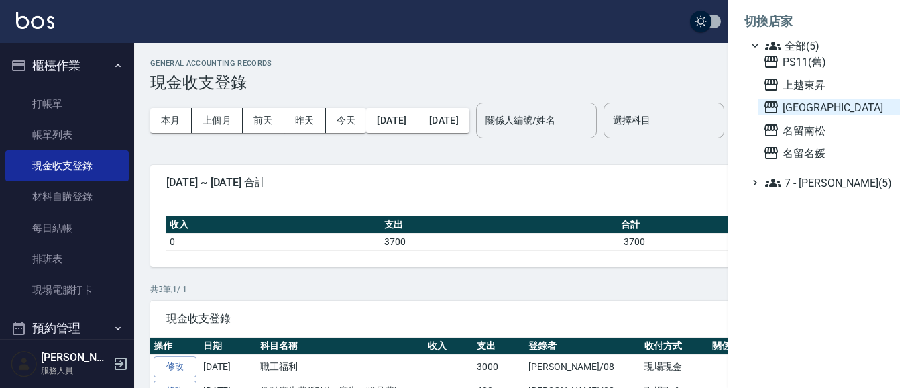
click at [823, 113] on span "[GEOGRAPHIC_DATA]" at bounding box center [828, 107] width 131 height 16
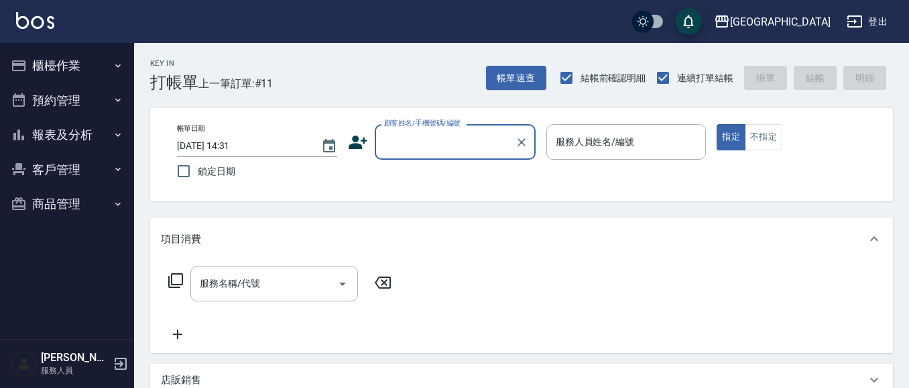
click at [99, 129] on button "報表及分析" at bounding box center [66, 134] width 123 height 35
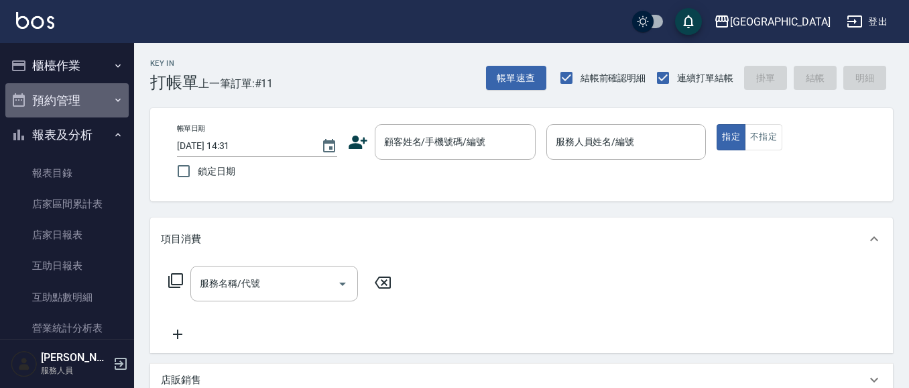
click at [78, 108] on button "預約管理" at bounding box center [66, 100] width 123 height 35
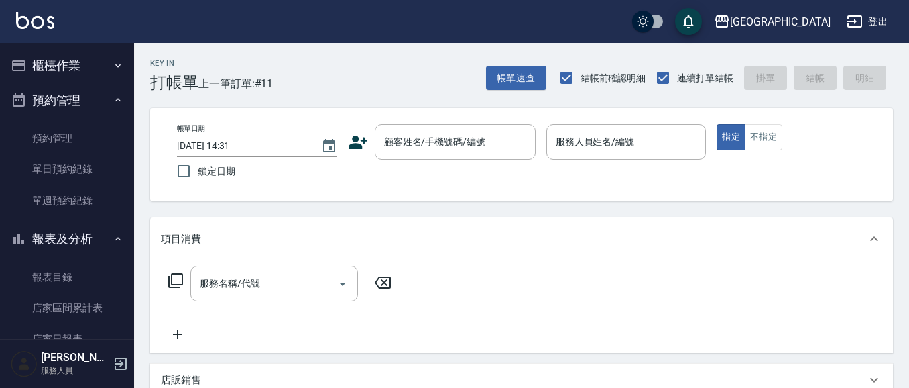
click at [91, 68] on button "櫃檯作業" at bounding box center [66, 65] width 123 height 35
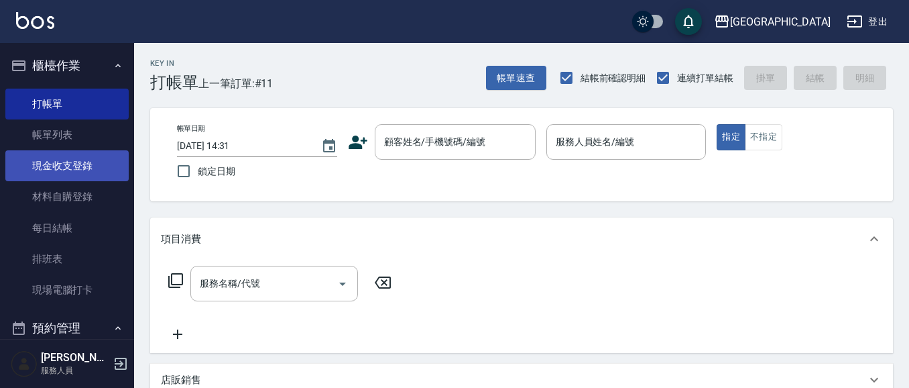
drag, startPoint x: 84, startPoint y: 162, endPoint x: 87, endPoint y: 171, distance: 9.1
click at [85, 161] on link "現金收支登錄" at bounding box center [66, 165] width 123 height 31
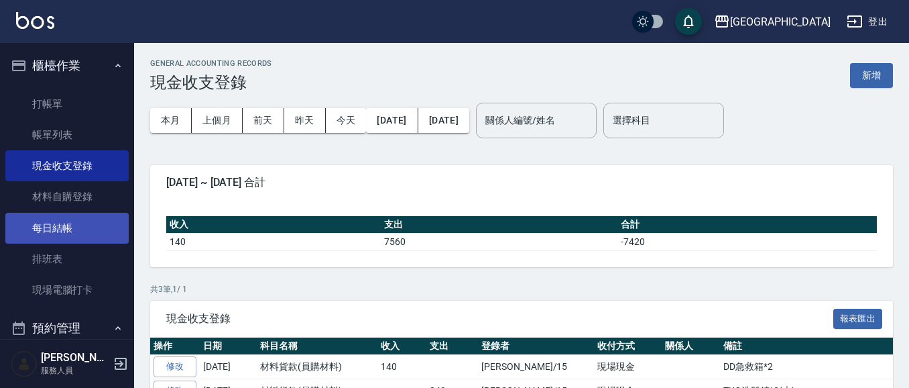
click at [64, 229] on link "每日結帳" at bounding box center [66, 228] width 123 height 31
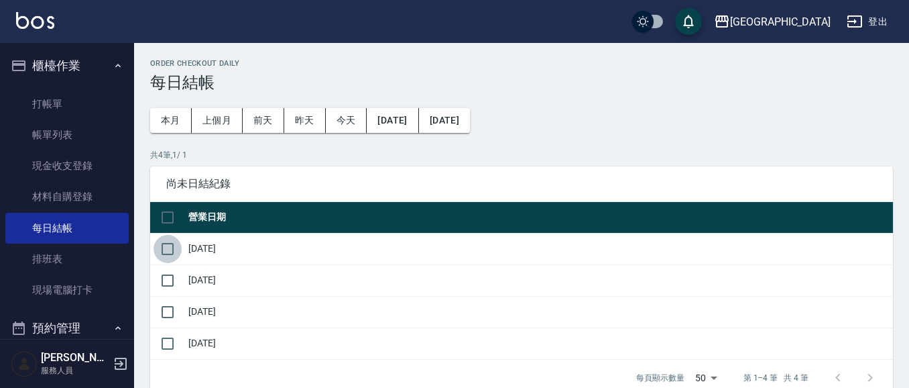
click at [163, 249] on input "checkbox" at bounding box center [168, 249] width 28 height 28
checkbox input "true"
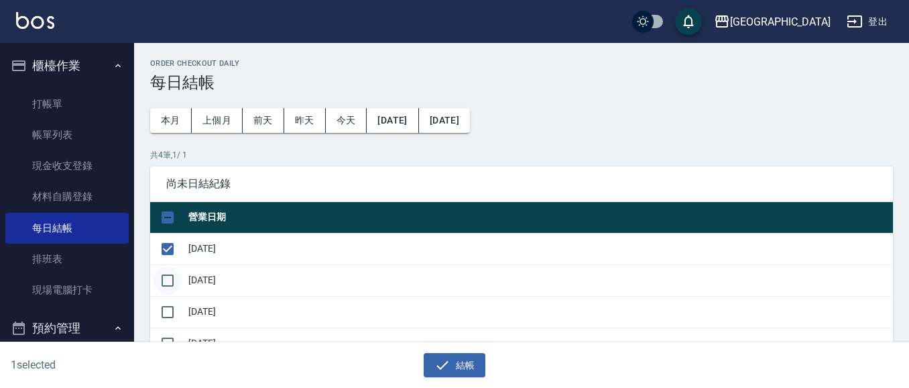
drag, startPoint x: 166, startPoint y: 266, endPoint x: 166, endPoint y: 279, distance: 12.7
click at [166, 274] on input "checkbox" at bounding box center [168, 280] width 28 height 28
checkbox input "true"
drag, startPoint x: 171, startPoint y: 315, endPoint x: 218, endPoint y: 335, distance: 50.8
click at [172, 314] on input "checkbox" at bounding box center [168, 312] width 28 height 28
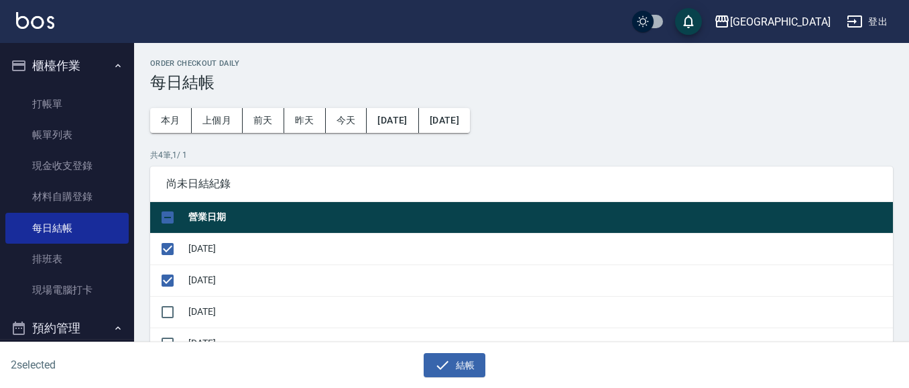
checkbox input "true"
drag, startPoint x: 473, startPoint y: 362, endPoint x: 460, endPoint y: 298, distance: 65.6
click at [471, 361] on button "結帳" at bounding box center [455, 365] width 62 height 25
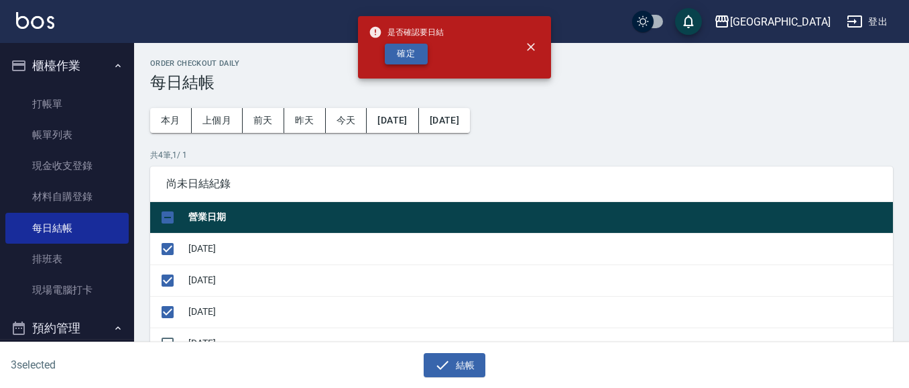
click at [388, 52] on button "確定" at bounding box center [406, 54] width 43 height 21
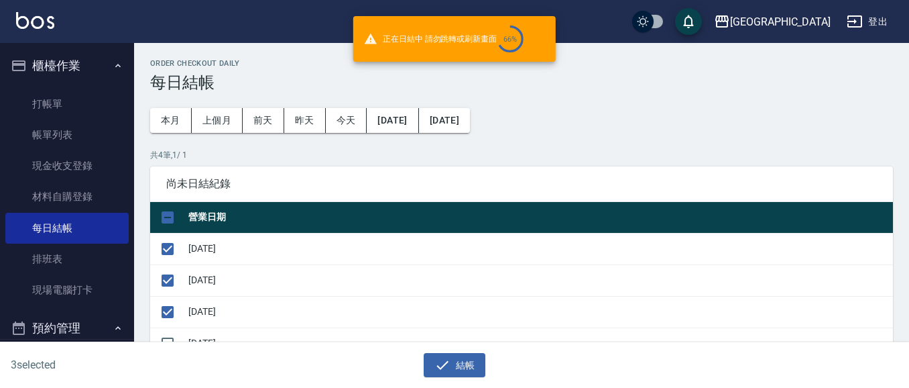
checkbox input "false"
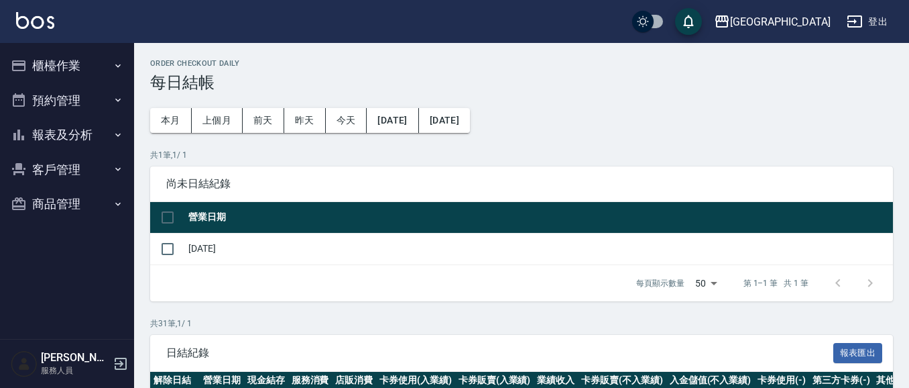
drag, startPoint x: 42, startPoint y: 137, endPoint x: 41, endPoint y: 91, distance: 46.3
click at [42, 135] on button "報表及分析" at bounding box center [66, 134] width 123 height 35
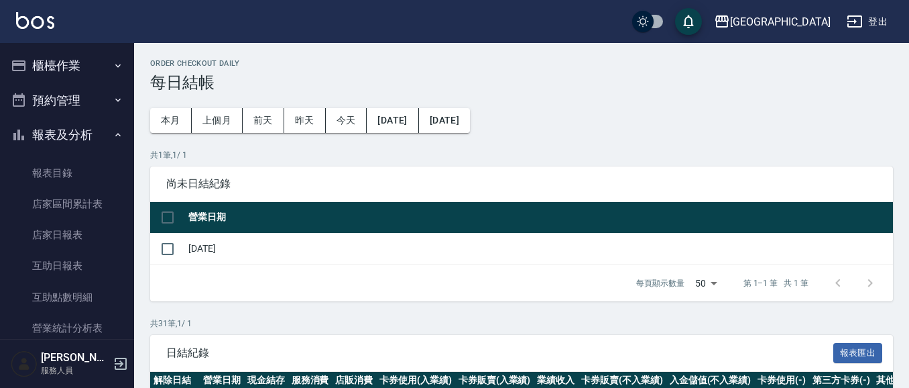
click at [42, 72] on button "櫃檯作業" at bounding box center [66, 65] width 123 height 35
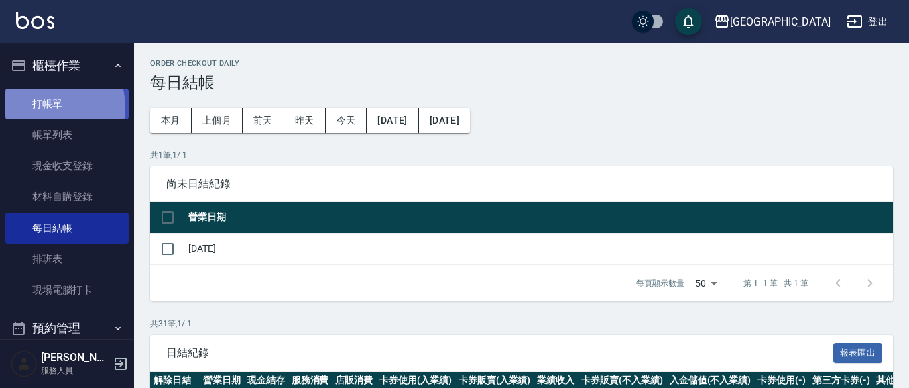
click at [46, 107] on link "打帳單" at bounding box center [66, 104] width 123 height 31
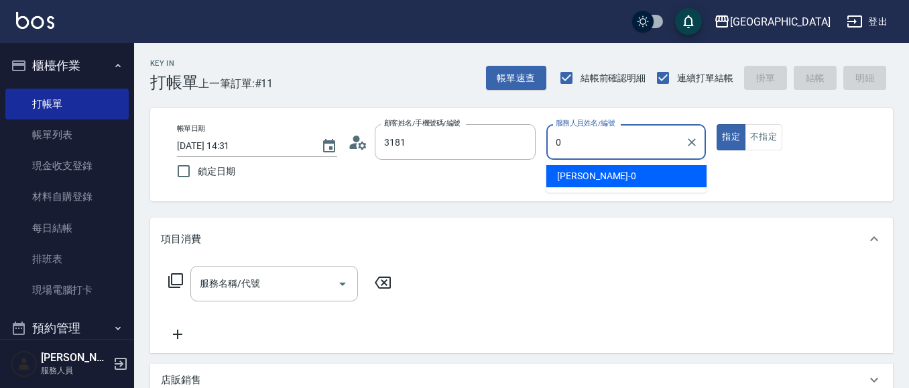
type input "[PERSON_NAME]/0919947656/3181"
type input "02"
type button "true"
type input "[PERSON_NAME]-02"
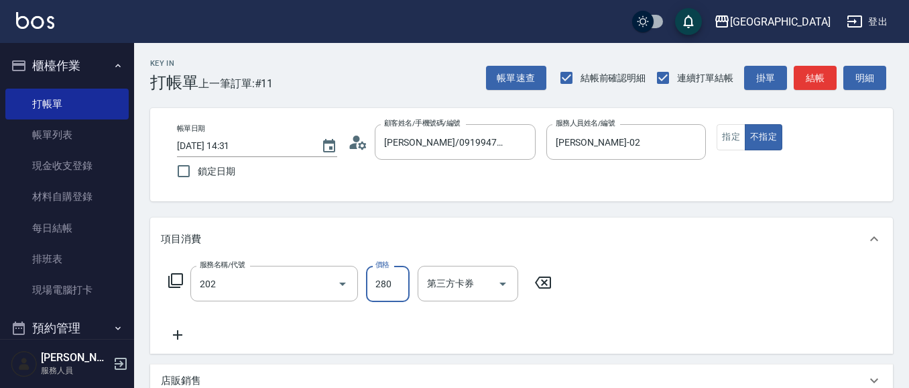
type input "洗髮[280](202)"
drag, startPoint x: 439, startPoint y: 296, endPoint x: 456, endPoint y: 294, distance: 16.9
click at [441, 296] on div "洗-1" at bounding box center [458, 284] width 80 height 36
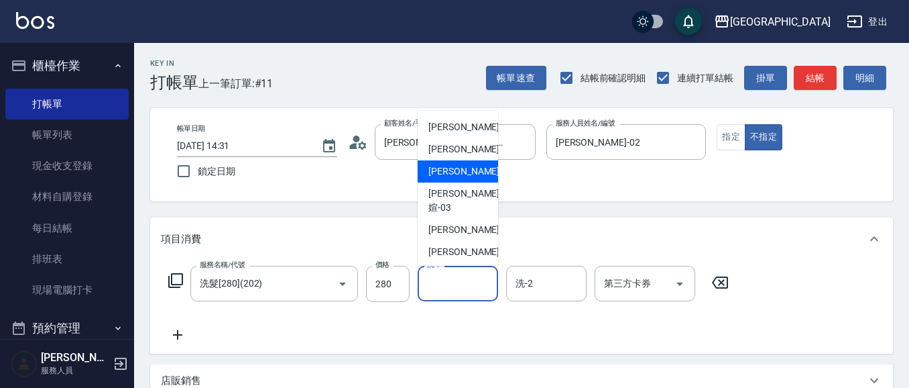
click at [473, 176] on div "[PERSON_NAME]-02" at bounding box center [458, 171] width 80 height 22
type input "[PERSON_NAME]-02"
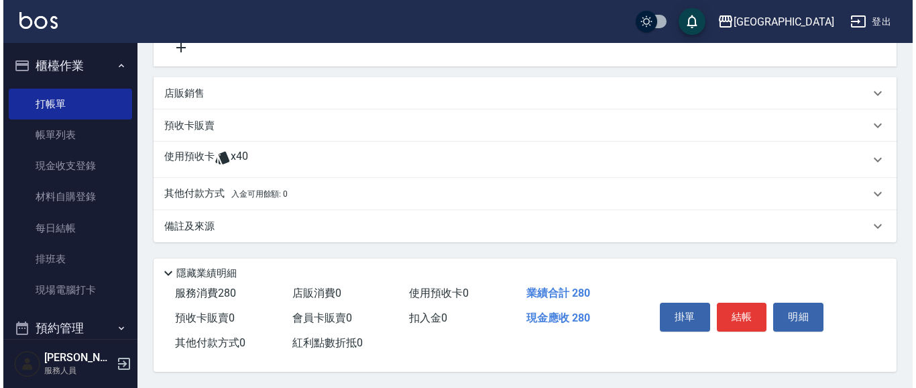
scroll to position [293, 0]
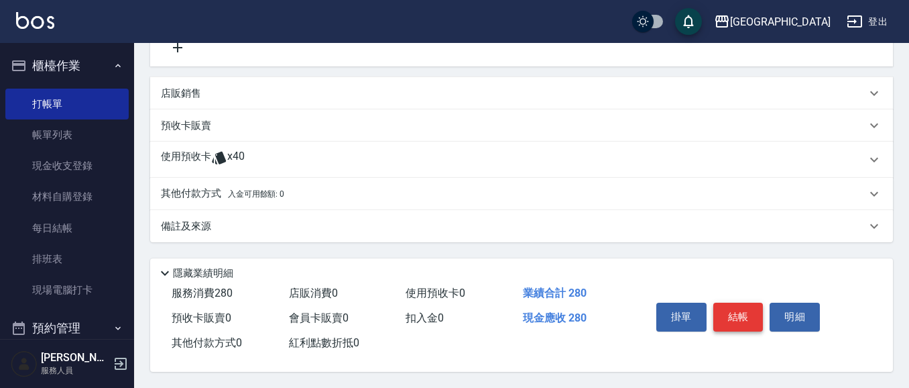
click at [732, 317] on button "結帳" at bounding box center [738, 316] width 50 height 28
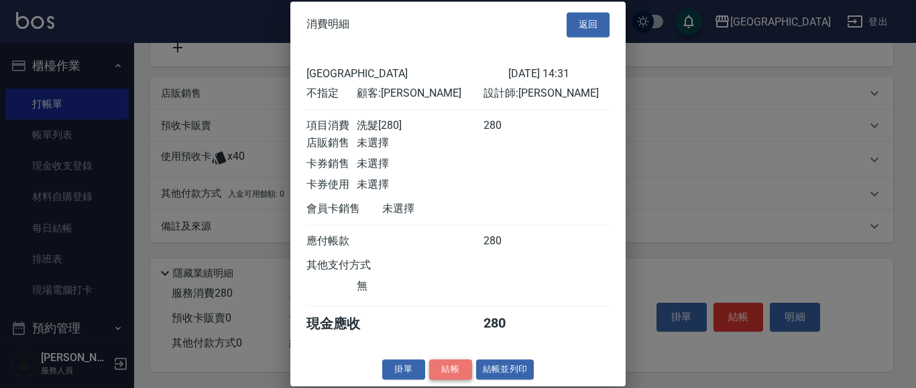
click at [451, 380] on button "結帳" at bounding box center [450, 369] width 43 height 21
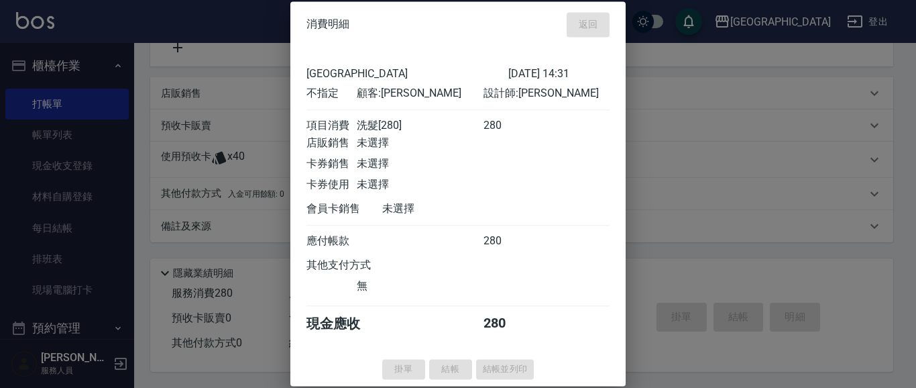
type input "[DATE] 14:33"
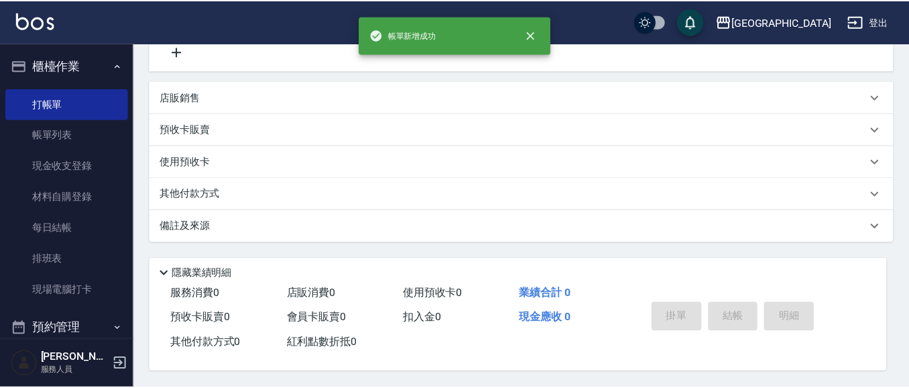
scroll to position [0, 0]
